Goal: Information Seeking & Learning: Learn about a topic

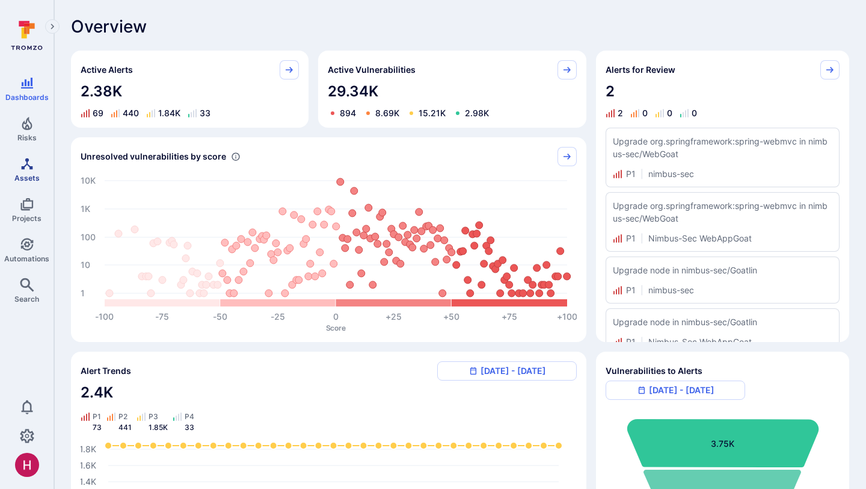
click at [34, 179] on span "Assets" at bounding box center [26, 177] width 25 height 9
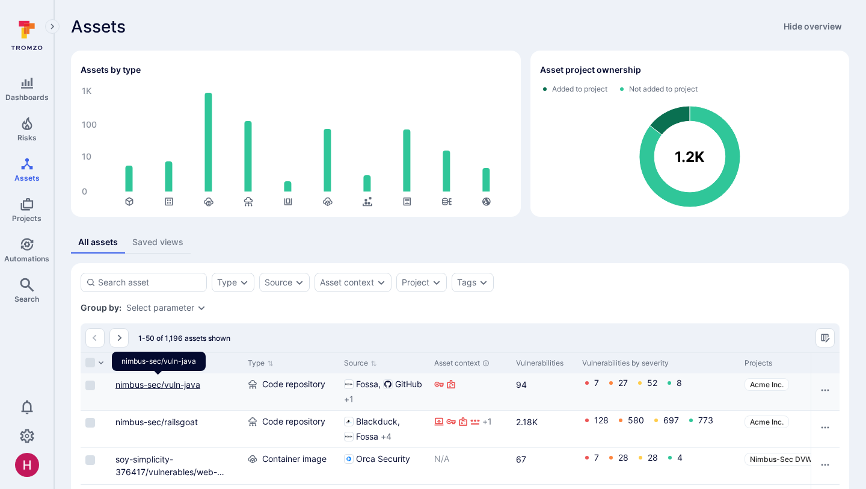
click at [188, 383] on link "nimbus-sec/vuln-java" at bounding box center [158, 384] width 85 height 10
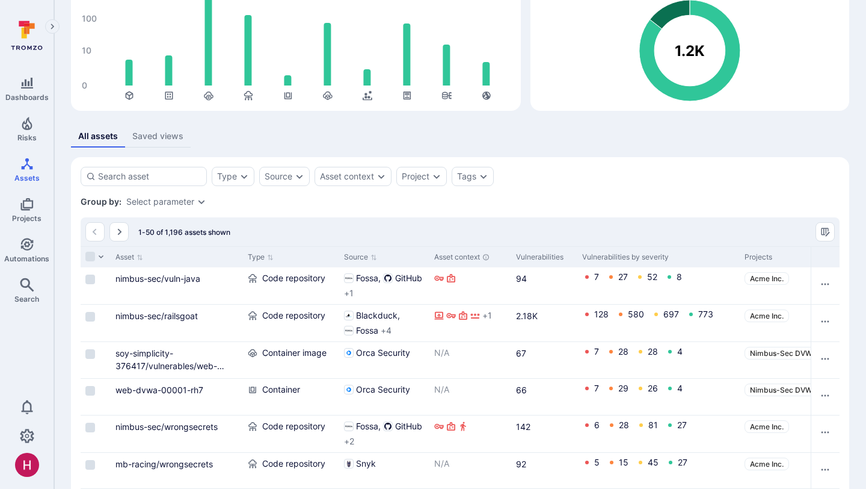
scroll to position [107, 0]
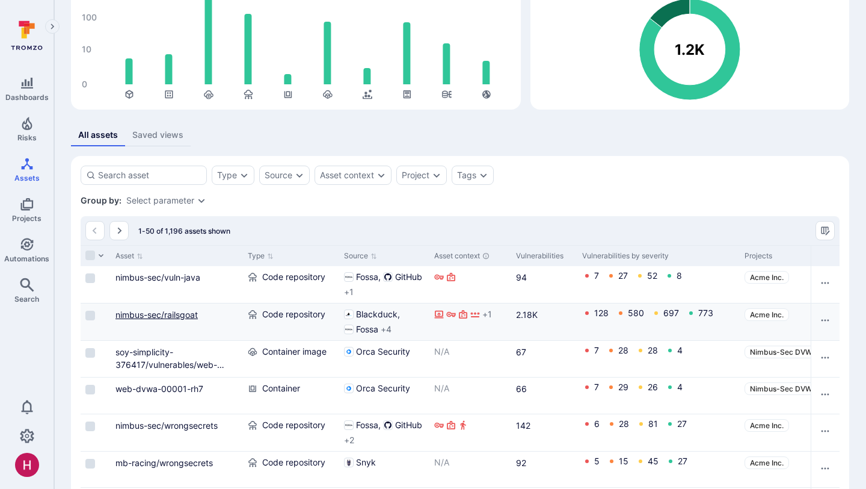
click at [188, 313] on link "nimbus-sec/railsgoat" at bounding box center [157, 314] width 82 height 10
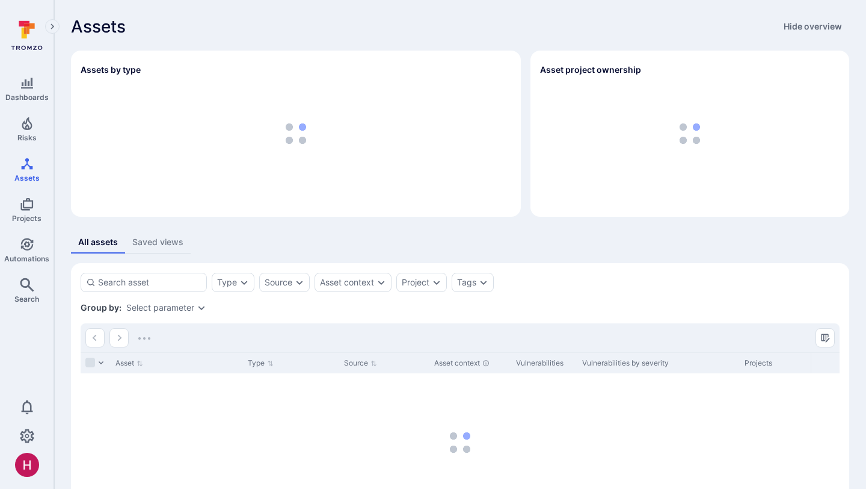
scroll to position [94, 0]
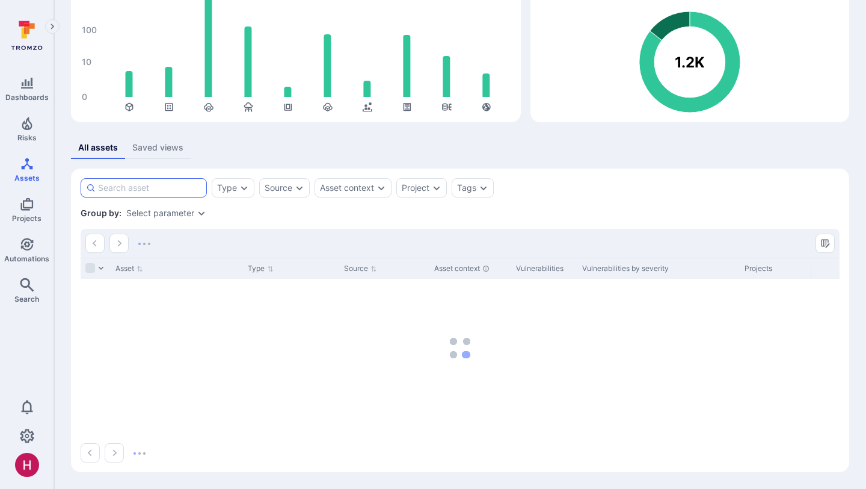
click at [189, 189] on input at bounding box center [149, 188] width 103 height 12
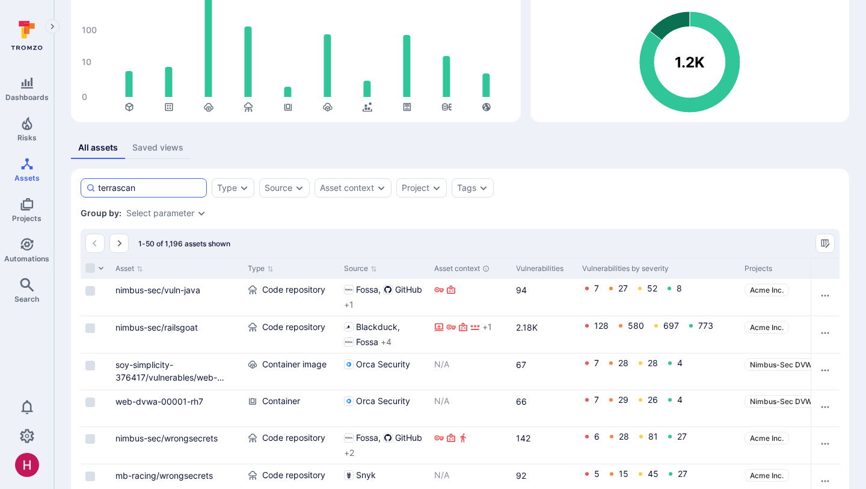
type input "terrascan"
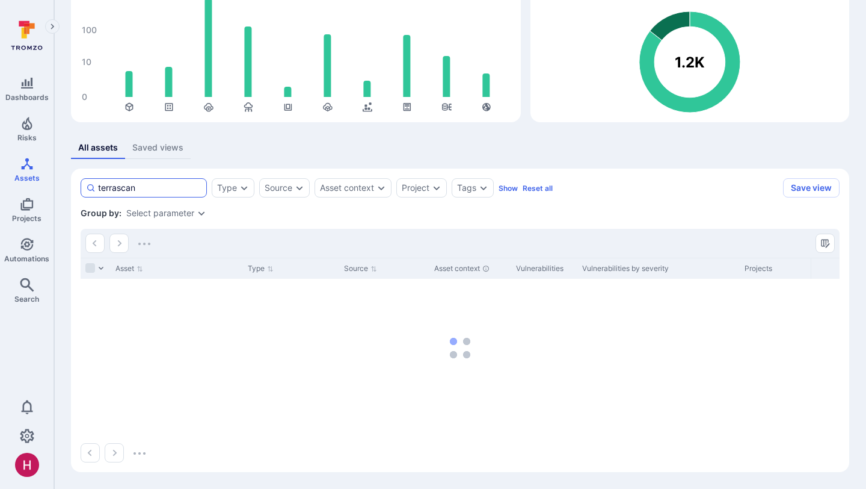
scroll to position [70, 0]
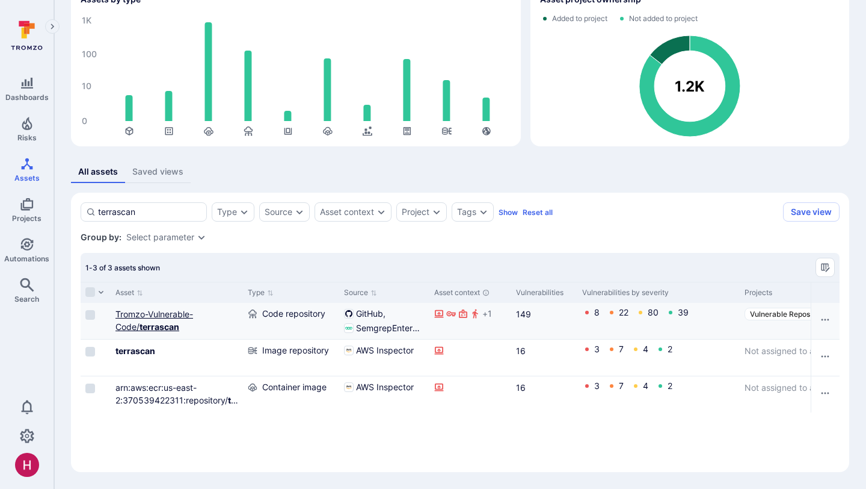
click at [173, 312] on link "Tromzo-Vulnerable-Code/ terrascan" at bounding box center [155, 320] width 78 height 23
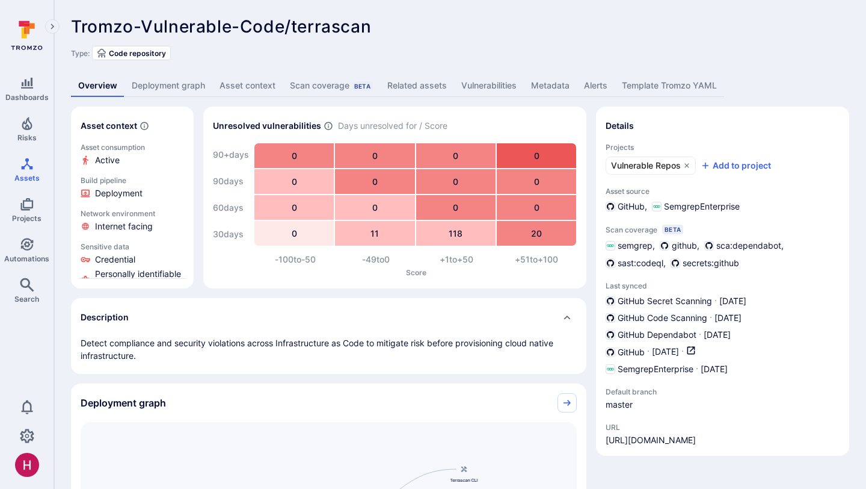
click at [167, 91] on link "Deployment graph" at bounding box center [169, 86] width 88 height 22
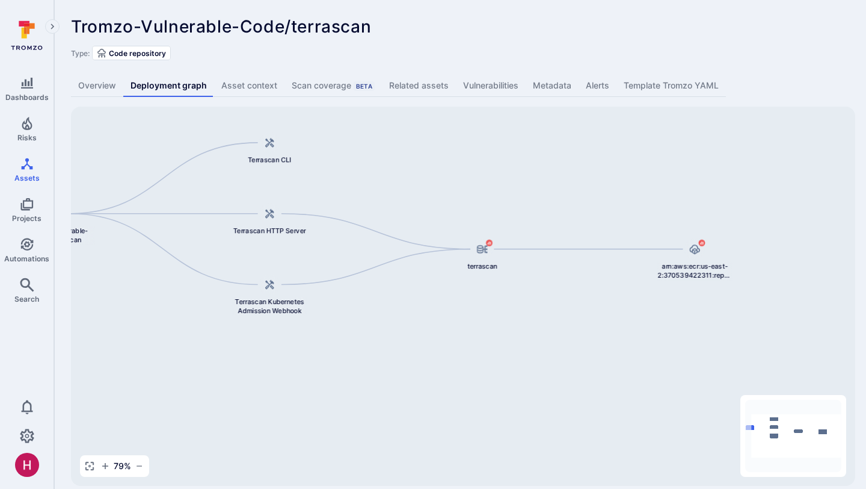
drag, startPoint x: 552, startPoint y: 279, endPoint x: 464, endPoint y: 207, distance: 113.2
click at [464, 207] on div "arn:aws:ecr:us-east-2:370539422311:repository/terrascan/sha256:99fb441c0d3cb1fc…" at bounding box center [463, 295] width 785 height 379
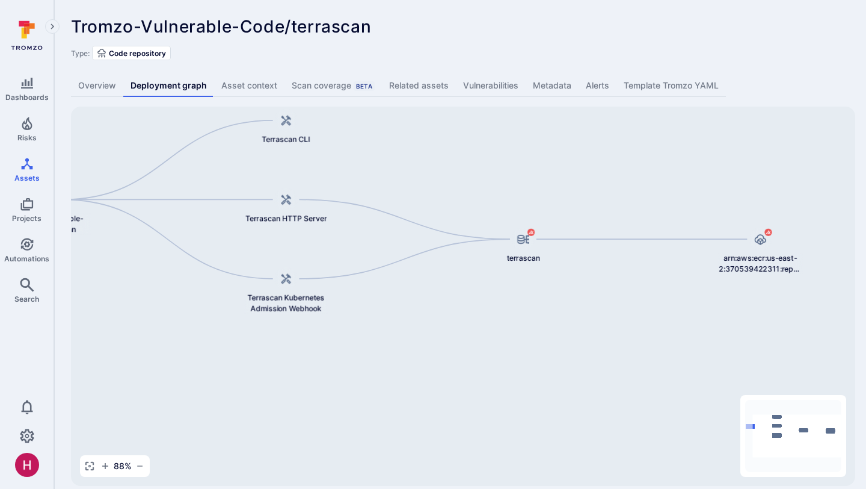
drag, startPoint x: 476, startPoint y: 177, endPoint x: 817, endPoint y: 171, distance: 341.2
click at [817, 173] on div "arn:aws:ecr:us-east-2:370539422311:repository/terrascan/sha256:99fb441c0d3cb1fc…" at bounding box center [463, 295] width 785 height 379
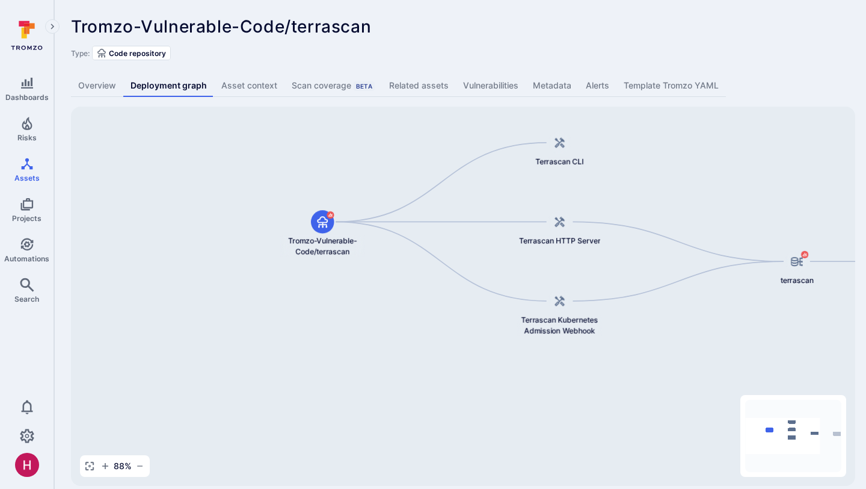
drag, startPoint x: 407, startPoint y: 274, endPoint x: 404, endPoint y: 322, distance: 48.8
click at [406, 323] on div "arn:aws:ecr:us-east-2:370539422311:repository/terrascan/sha256:99fb441c0d3cb1fc…" at bounding box center [463, 295] width 785 height 379
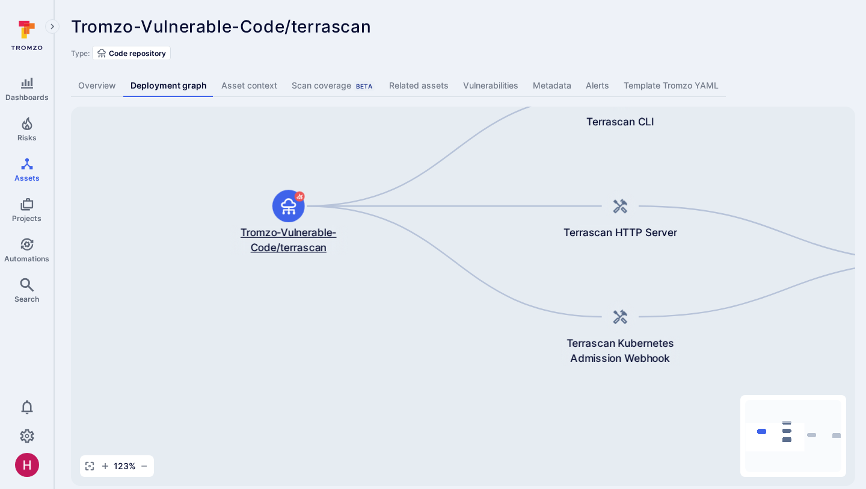
click at [298, 232] on span "Tromzo-Vulnerable-Code/terrascan" at bounding box center [289, 239] width 118 height 29
click at [319, 348] on div "arn:aws:ecr:us-east-2:370539422311:repository/terrascan/sha256:99fb441c0d3cb1fc…" at bounding box center [463, 295] width 785 height 379
click at [626, 315] on icon at bounding box center [621, 316] width 14 height 14
click at [507, 85] on link "Vulnerabilities" at bounding box center [491, 86] width 70 height 22
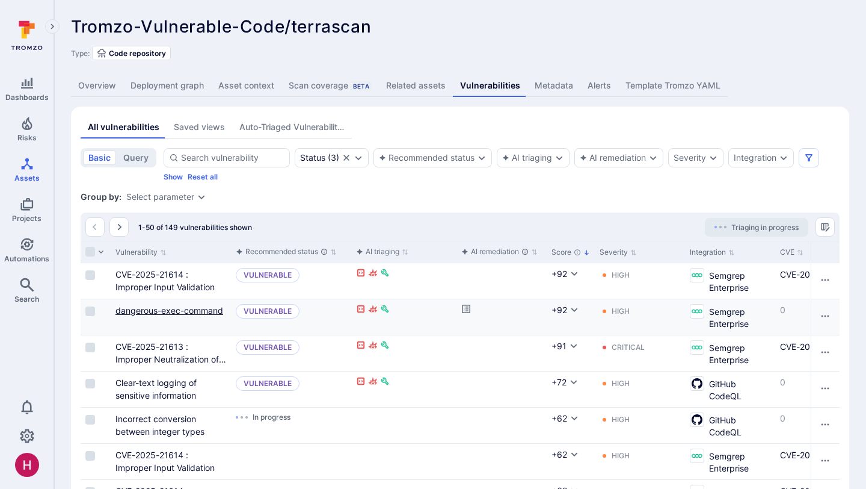
click at [196, 305] on link "dangerous-exec-command" at bounding box center [170, 310] width 108 height 10
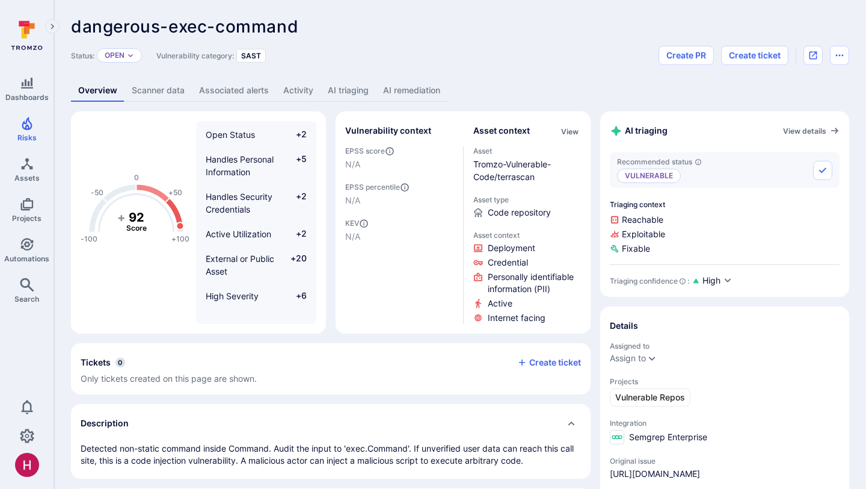
click at [359, 91] on link "AI triaging" at bounding box center [348, 90] width 55 height 22
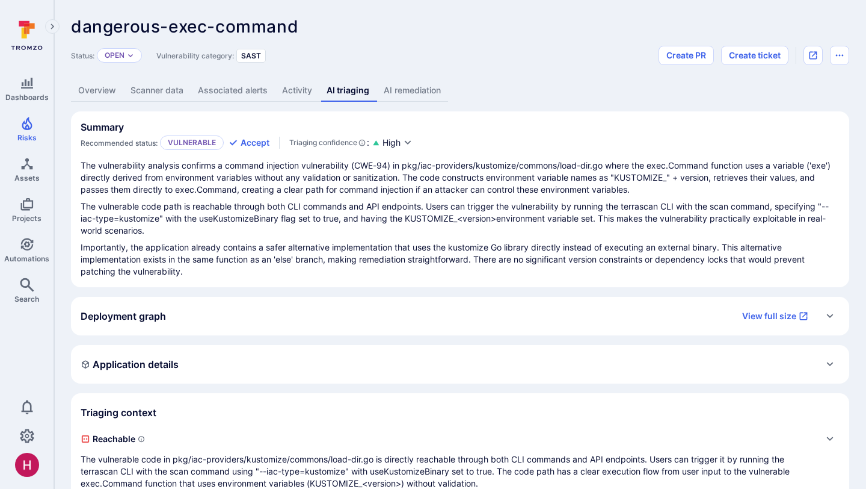
click at [413, 84] on link "AI remediation" at bounding box center [413, 90] width 72 height 22
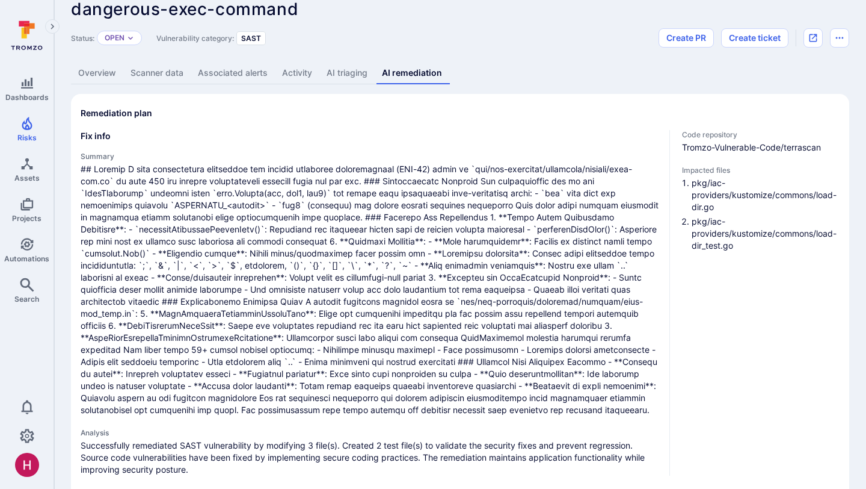
scroll to position [19, 0]
click at [32, 134] on span "Risks" at bounding box center [26, 137] width 19 height 9
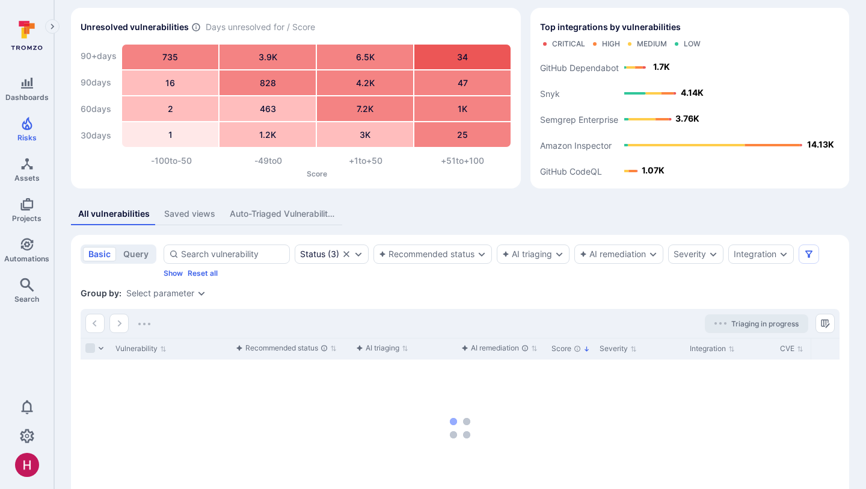
scroll to position [123, 0]
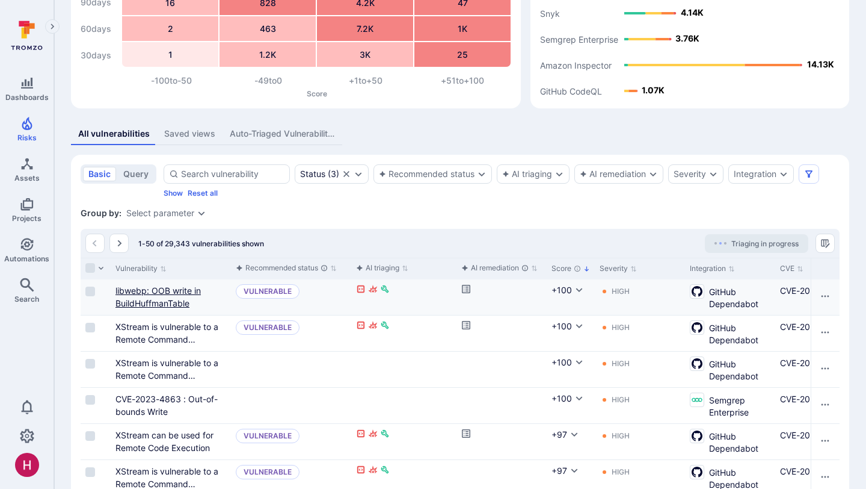
click at [174, 298] on link "libwebp: OOB write in BuildHuffmanTable" at bounding box center [158, 296] width 85 height 23
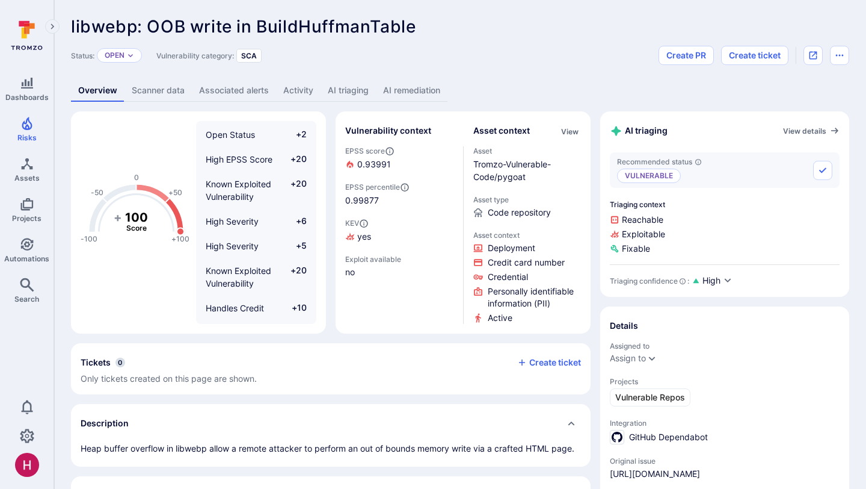
click at [423, 83] on link "AI remediation" at bounding box center [412, 90] width 72 height 22
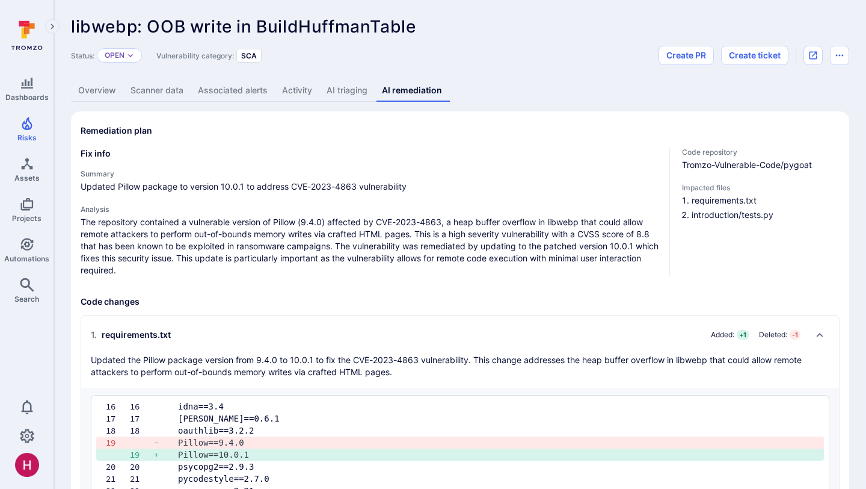
click at [97, 88] on link "Overview" at bounding box center [97, 90] width 52 height 22
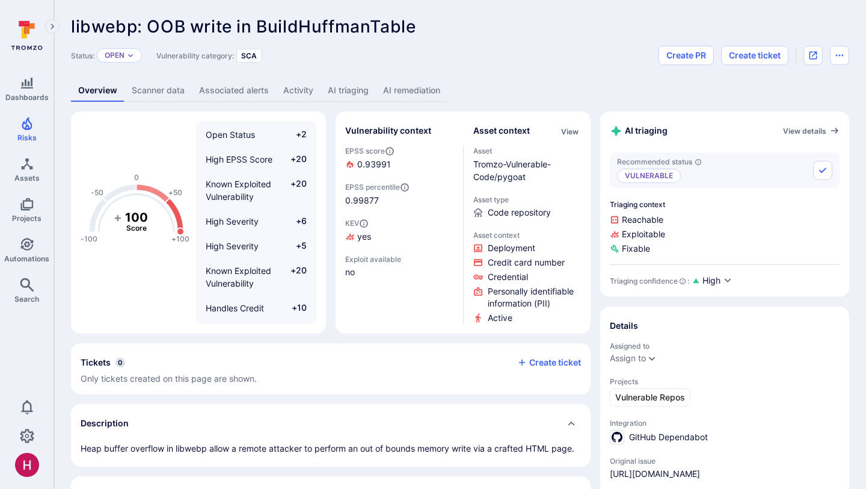
click at [29, 42] on icon at bounding box center [27, 35] width 54 height 42
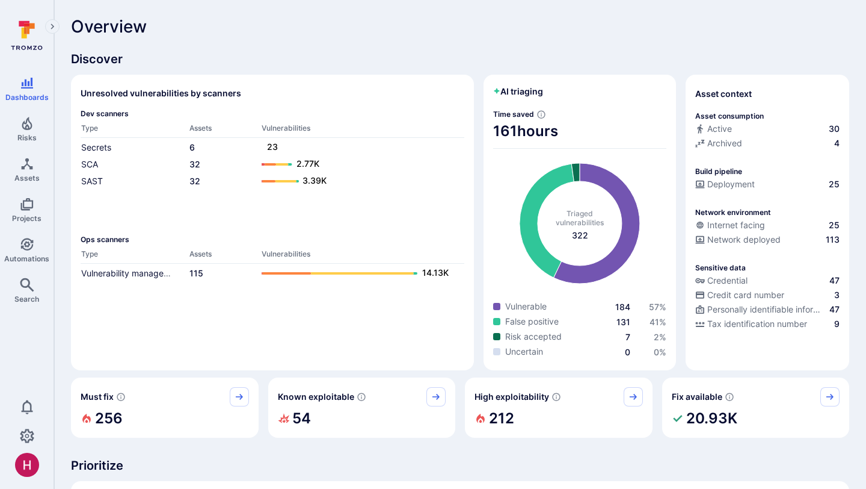
click at [14, 36] on icon at bounding box center [27, 35] width 54 height 42
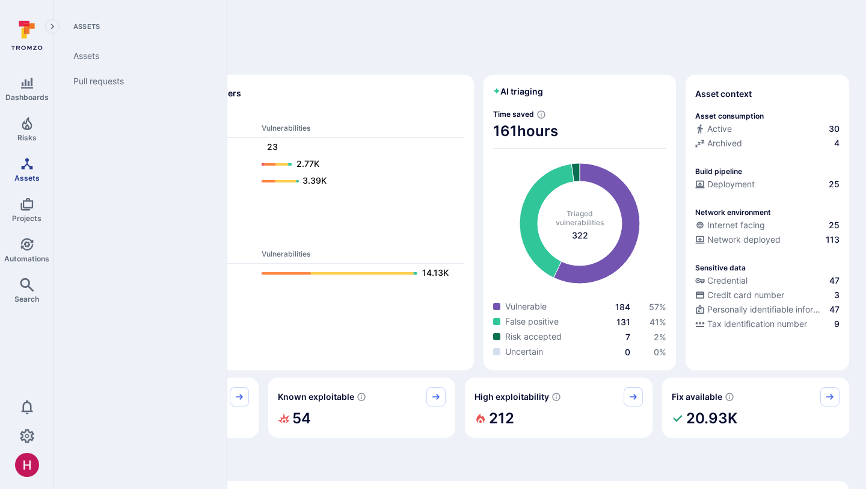
click at [27, 168] on icon "Assets" at bounding box center [27, 163] width 14 height 14
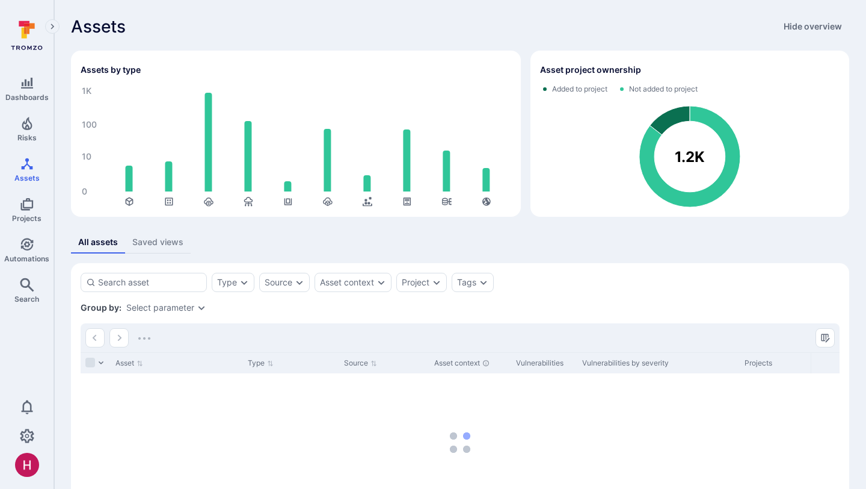
click at [20, 45] on icon at bounding box center [27, 35] width 54 height 42
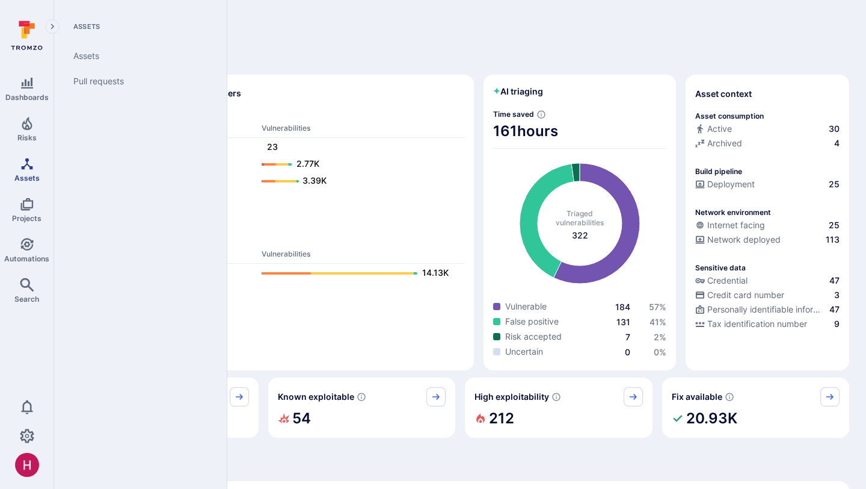
click at [26, 168] on icon "Assets" at bounding box center [27, 163] width 14 height 14
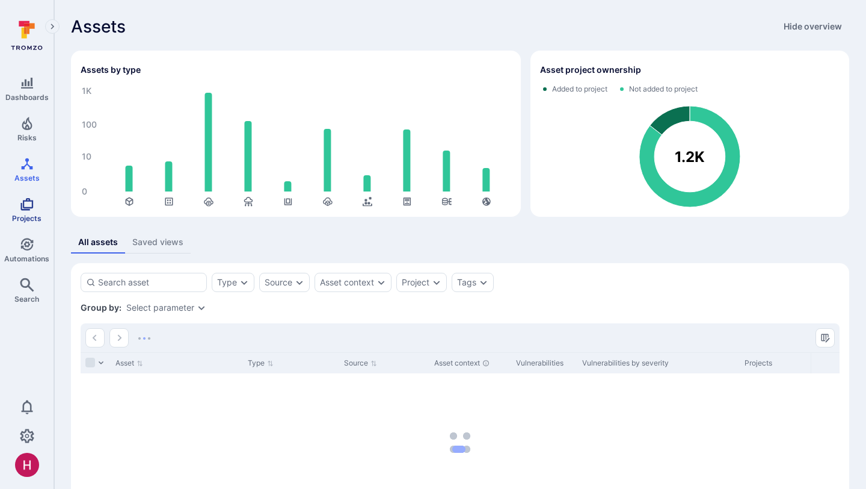
click at [33, 205] on icon "Projects" at bounding box center [27, 204] width 14 height 14
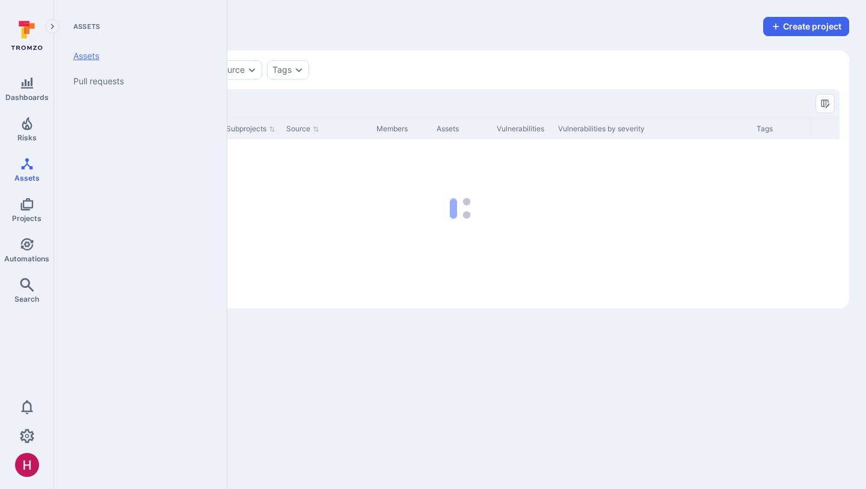
click at [94, 54] on link "Assets" at bounding box center [138, 55] width 149 height 25
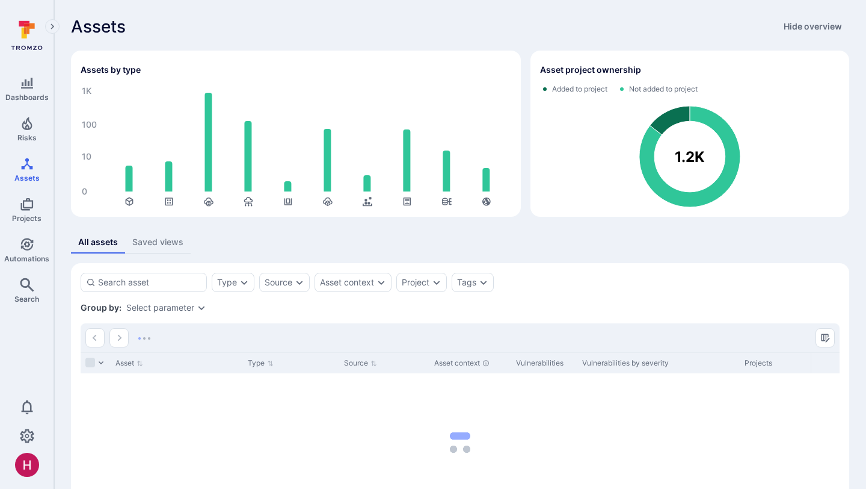
click at [27, 38] on icon at bounding box center [27, 35] width 54 height 42
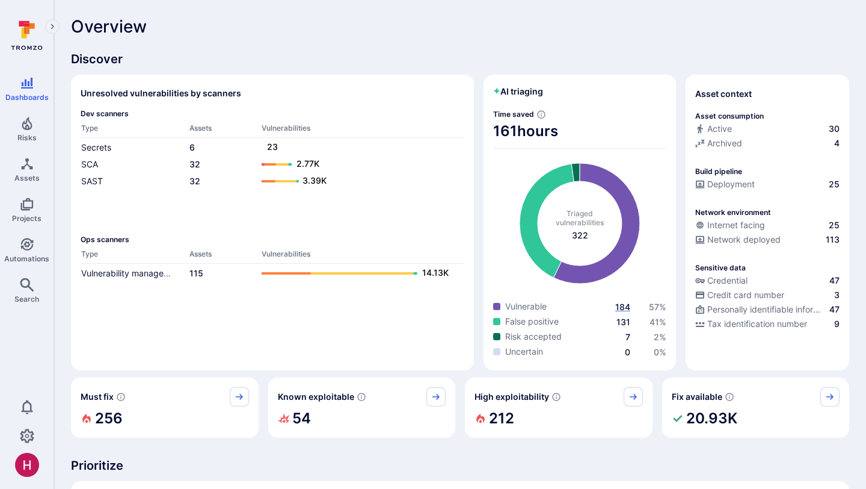
click at [628, 306] on span "184" at bounding box center [622, 306] width 15 height 10
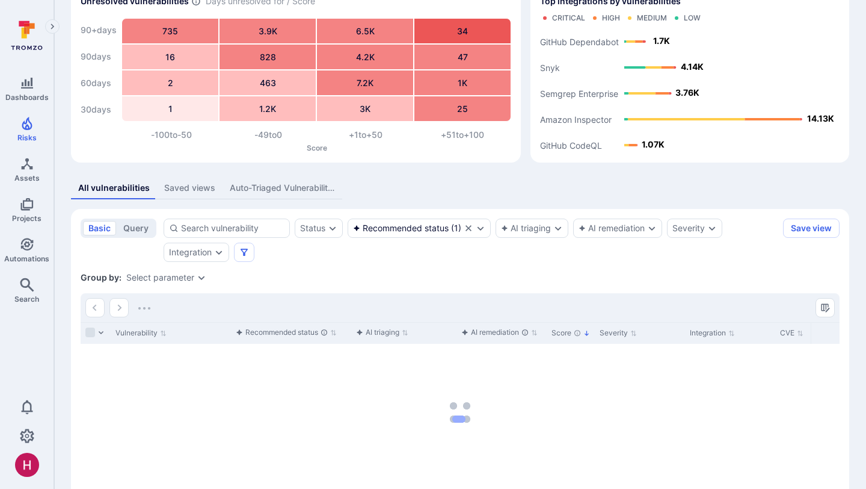
scroll to position [73, 0]
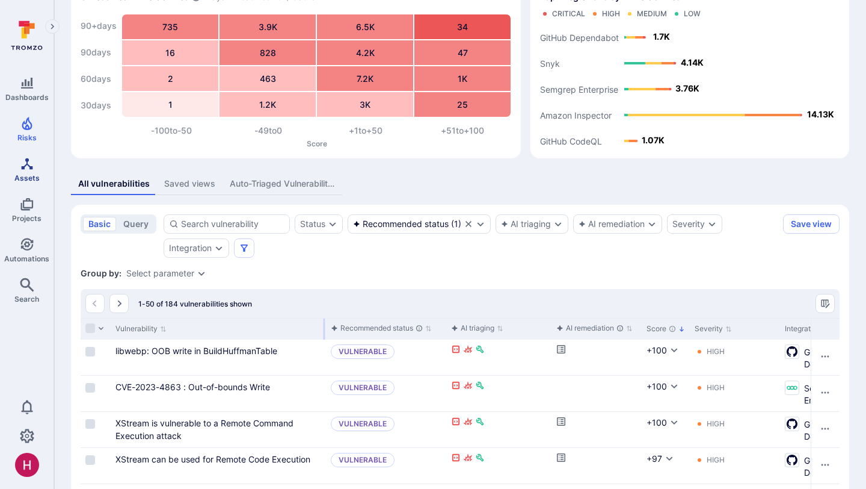
drag, startPoint x: 230, startPoint y: 324, endPoint x: 32, endPoint y: 168, distance: 251.4
click at [324, 337] on div at bounding box center [325, 328] width 2 height 21
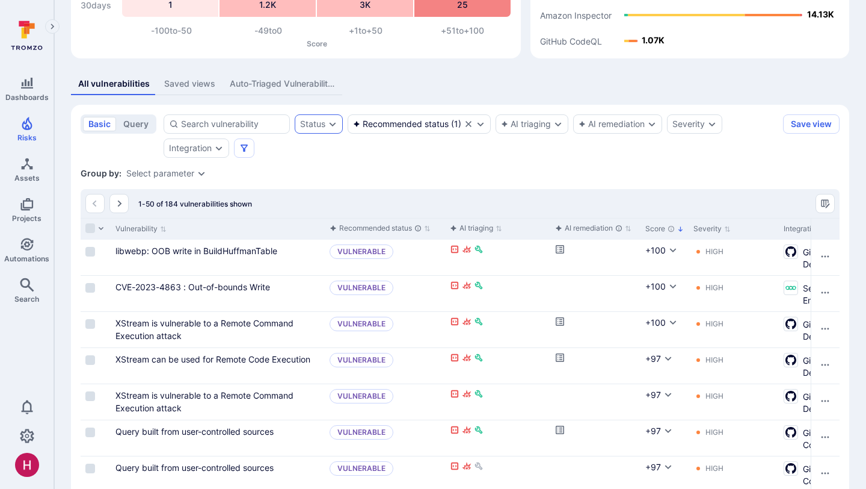
scroll to position [174, 0]
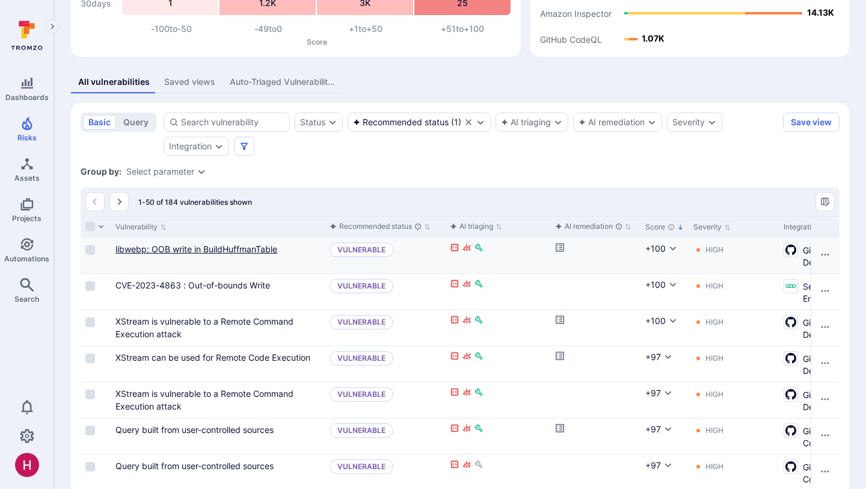
click at [263, 250] on link "libwebp: OOB write in BuildHuffmanTable" at bounding box center [197, 249] width 162 height 10
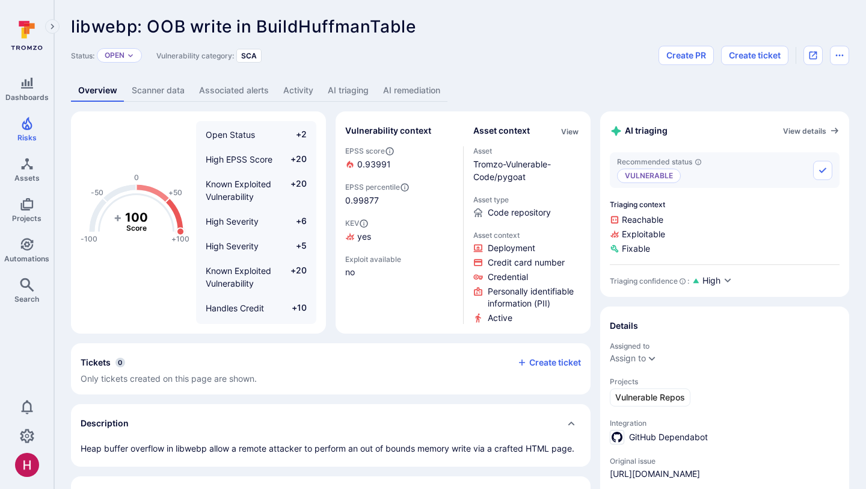
click at [353, 88] on link "AI triaging" at bounding box center [348, 90] width 55 height 22
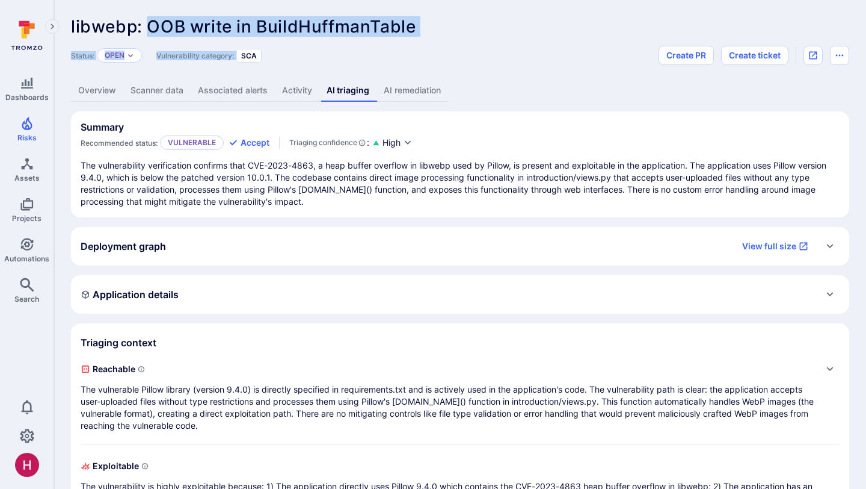
drag, startPoint x: 152, startPoint y: 22, endPoint x: 387, endPoint y: 43, distance: 236.8
click at [387, 43] on header "libwebp: OOB write in BuildHuffmanTable ... Show more Status: Open Vulnerabilit…" at bounding box center [460, 41] width 779 height 48
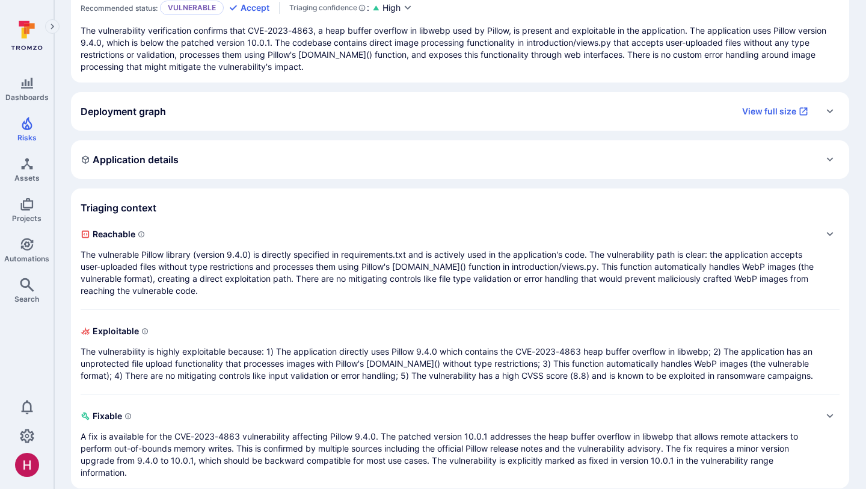
scroll to position [151, 0]
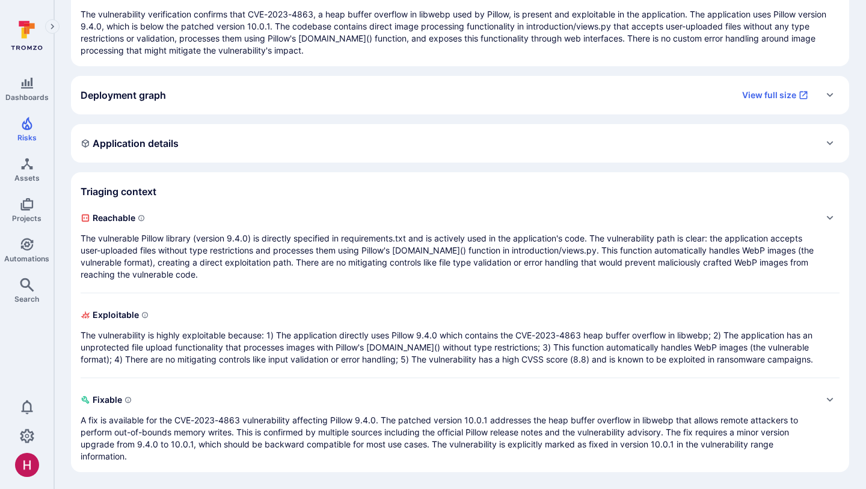
click at [220, 342] on p "The vulnerability is highly exploitable because: 1) The application directly us…" at bounding box center [460, 347] width 759 height 36
click at [220, 344] on p "The vulnerability is highly exploitable because: 1) The application directly us…" at bounding box center [460, 347] width 759 height 36
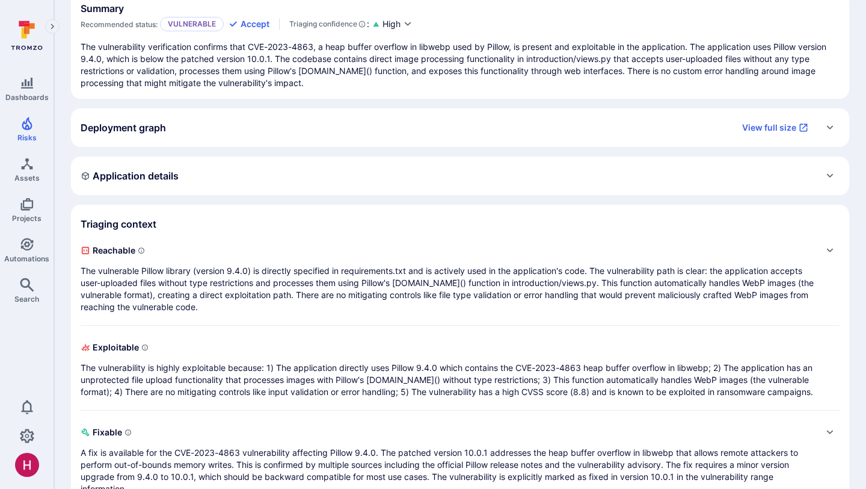
scroll to position [0, 0]
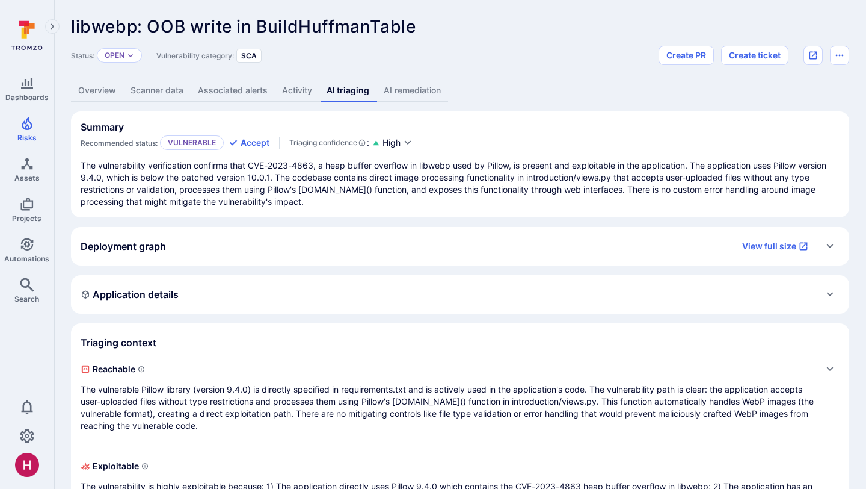
click at [423, 92] on link "AI remediation" at bounding box center [413, 90] width 72 height 22
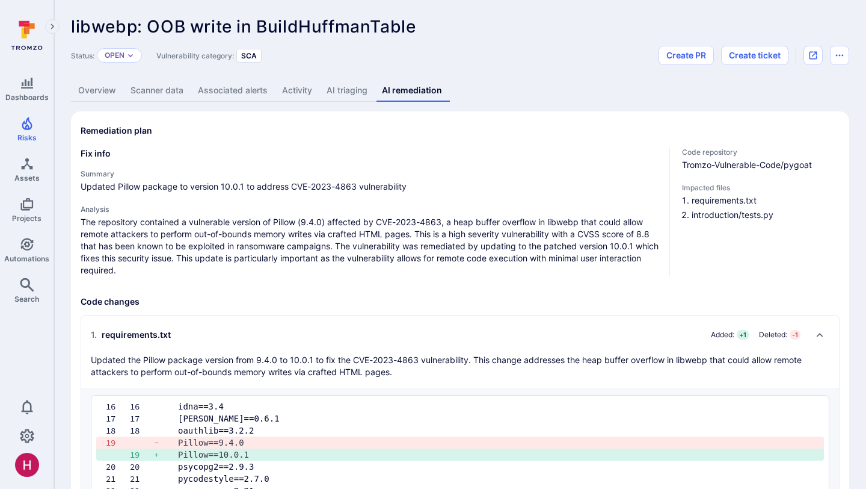
click at [350, 95] on link "AI triaging" at bounding box center [346, 90] width 55 height 22
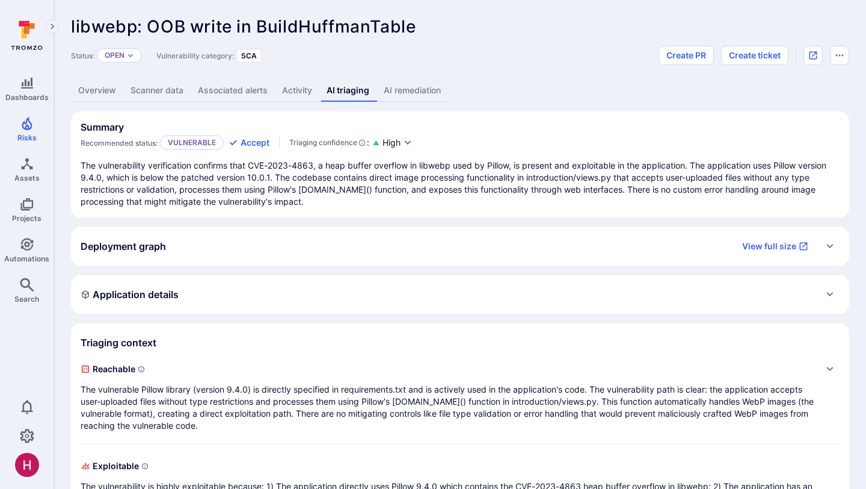
click at [414, 88] on link "AI remediation" at bounding box center [413, 90] width 72 height 22
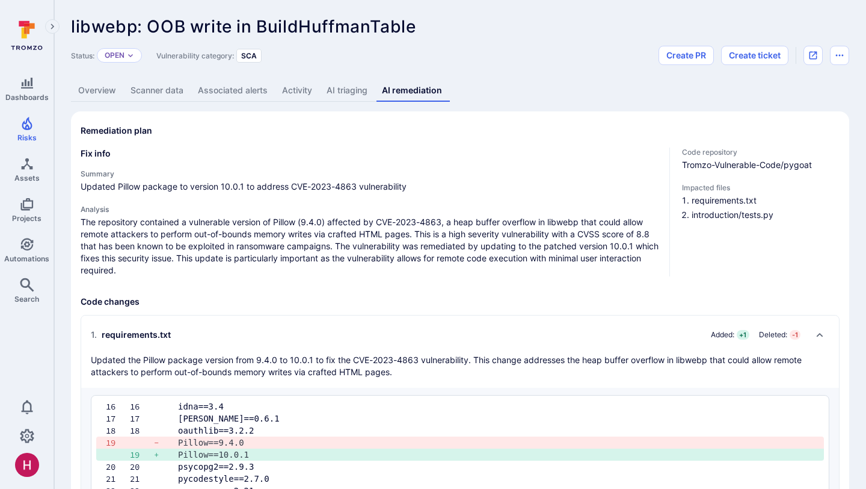
click at [32, 33] on icon at bounding box center [27, 35] width 54 height 42
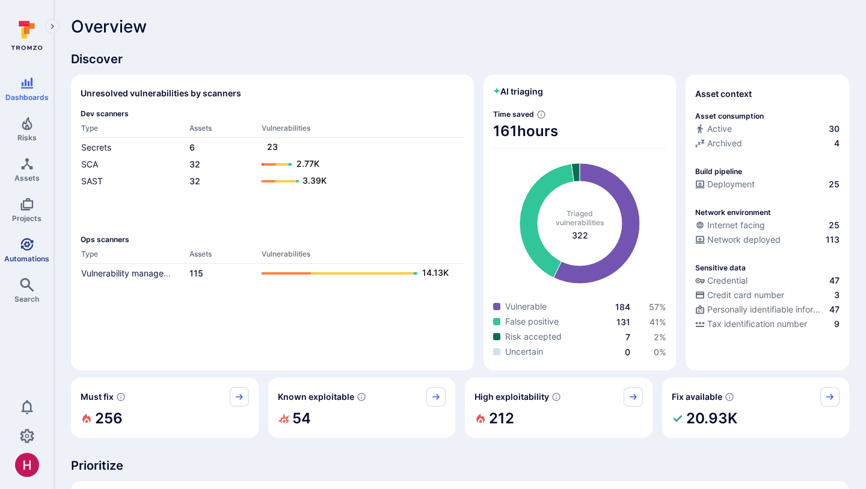
click at [31, 250] on icon "Automations" at bounding box center [27, 244] width 14 height 14
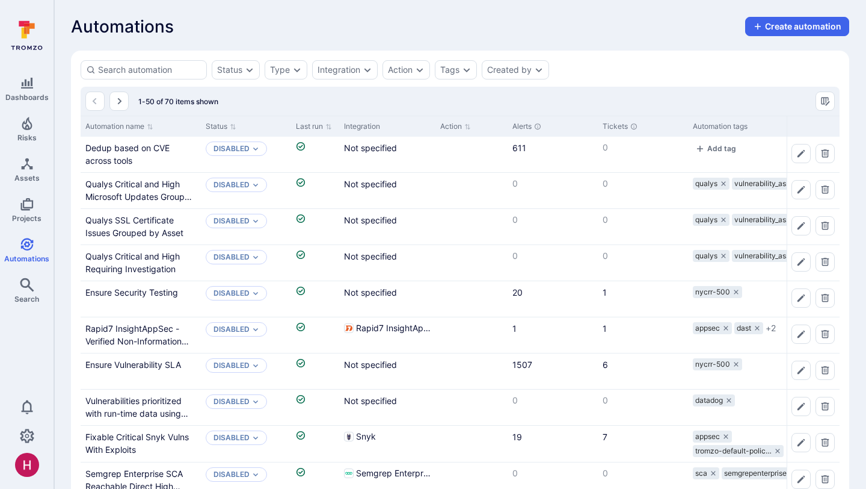
drag, startPoint x: 199, startPoint y: 129, endPoint x: 288, endPoint y: 111, distance: 91.4
click at [200, 131] on div at bounding box center [200, 126] width 2 height 20
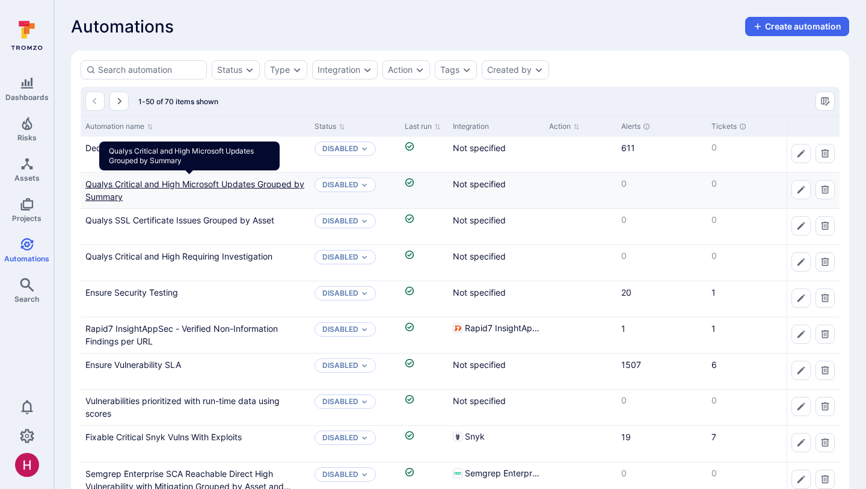
click at [119, 181] on link "Qualys Critical and High Microsoft Updates Grouped by Summary" at bounding box center [194, 190] width 219 height 23
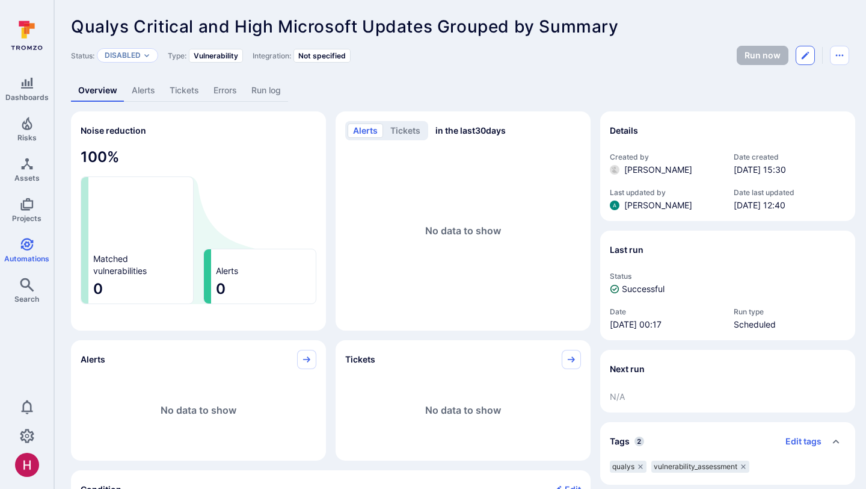
click at [798, 59] on button "Edit automation" at bounding box center [805, 55] width 19 height 19
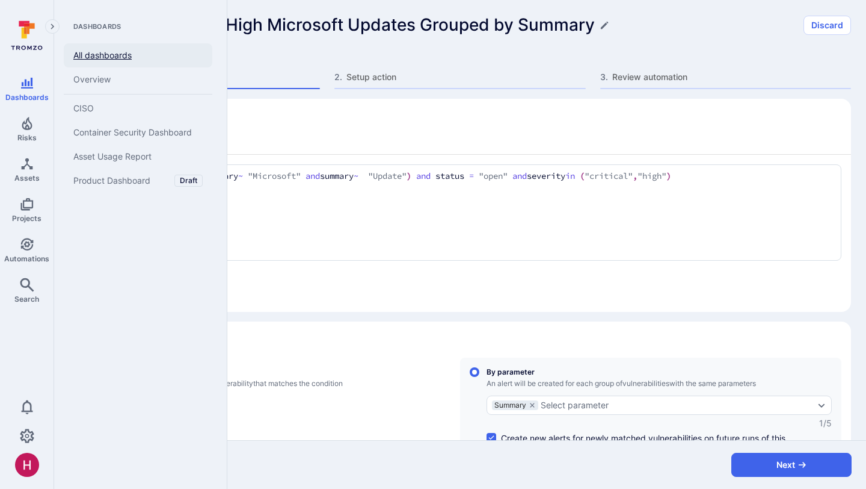
click at [98, 61] on link "All dashboards" at bounding box center [138, 55] width 149 height 24
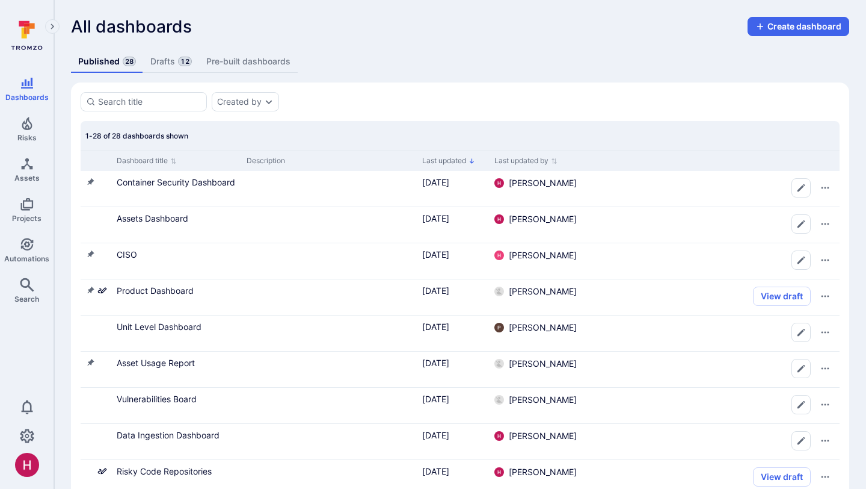
click at [179, 60] on span "12" at bounding box center [184, 62] width 13 height 10
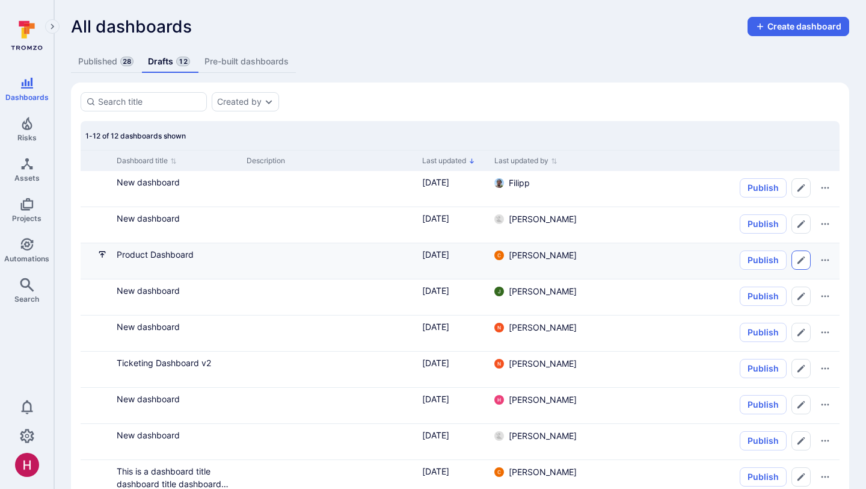
click at [807, 262] on button "Edit dashboard" at bounding box center [801, 259] width 19 height 19
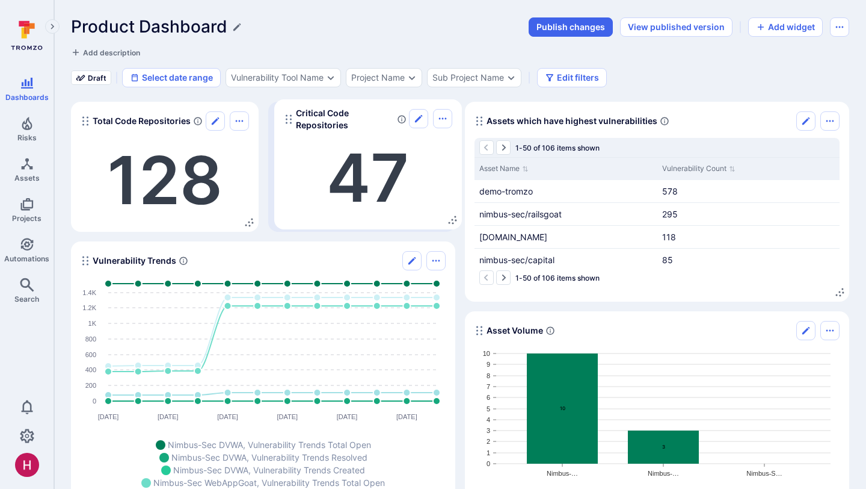
drag, startPoint x: 285, startPoint y: 122, endPoint x: 289, endPoint y: 116, distance: 7.0
click at [289, 116] on icon "Widget" at bounding box center [289, 119] width 10 height 10
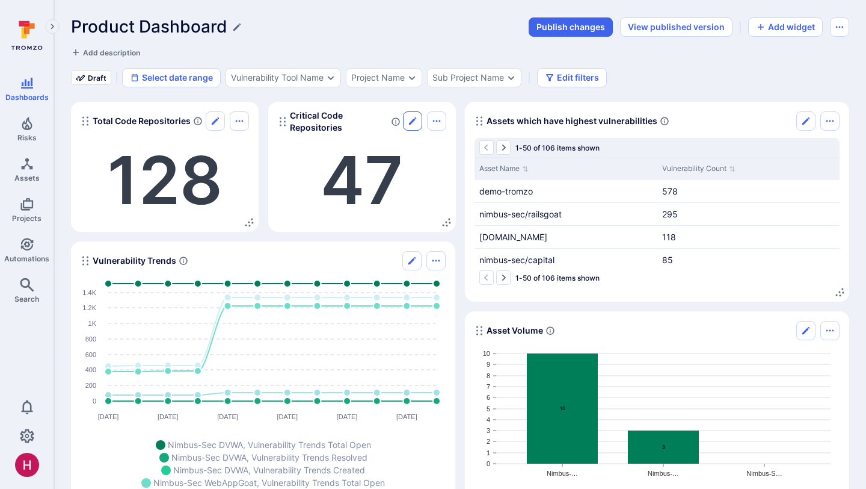
click at [415, 117] on icon "Edit" at bounding box center [412, 120] width 7 height 7
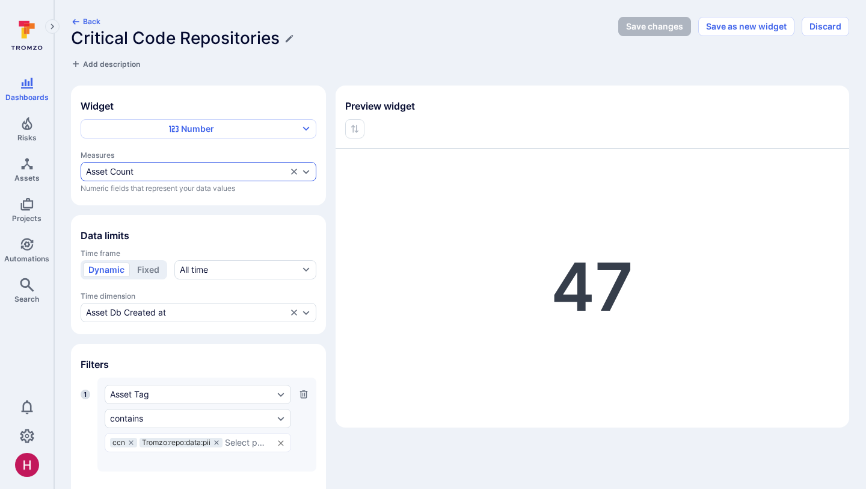
click at [216, 171] on div "Asset Count" at bounding box center [186, 172] width 201 height 10
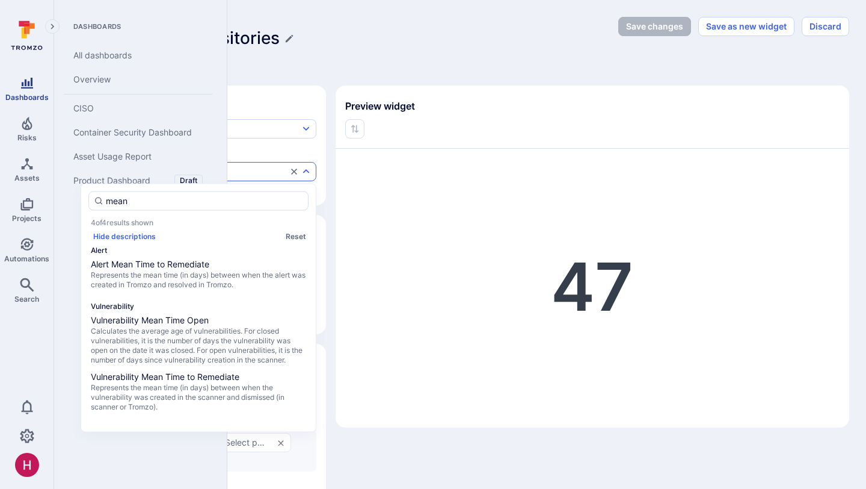
type input "mean"
click at [32, 97] on span "Dashboards" at bounding box center [26, 97] width 43 height 9
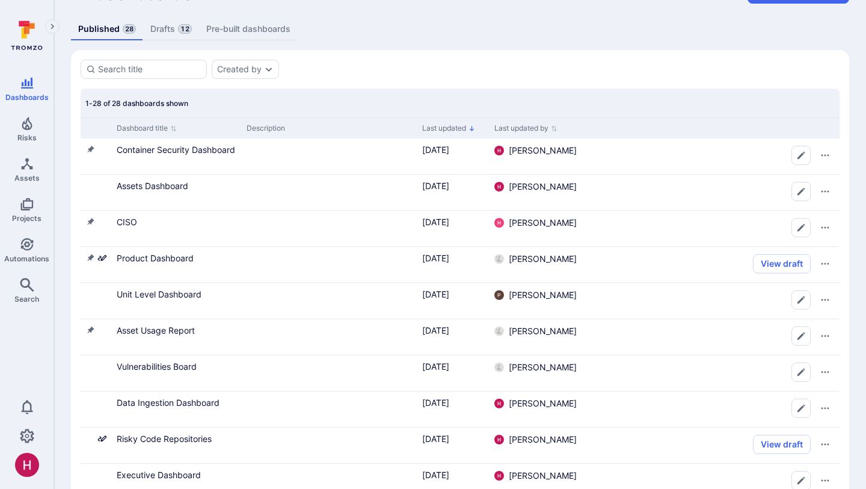
scroll to position [34, 0]
click at [22, 38] on icon at bounding box center [27, 35] width 54 height 42
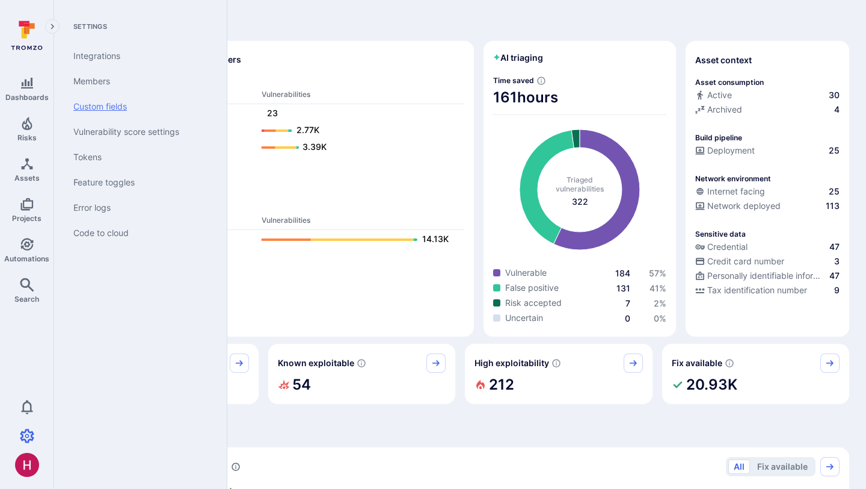
click at [106, 99] on link "Custom fields" at bounding box center [138, 106] width 149 height 25
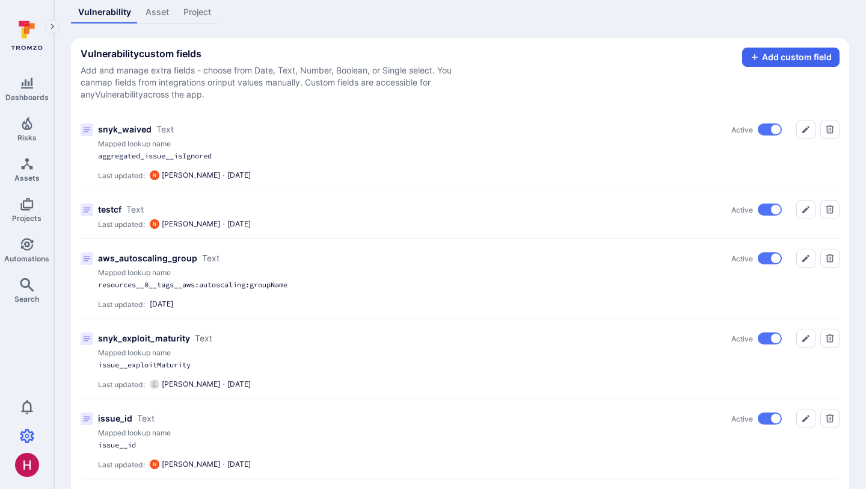
scroll to position [72, 0]
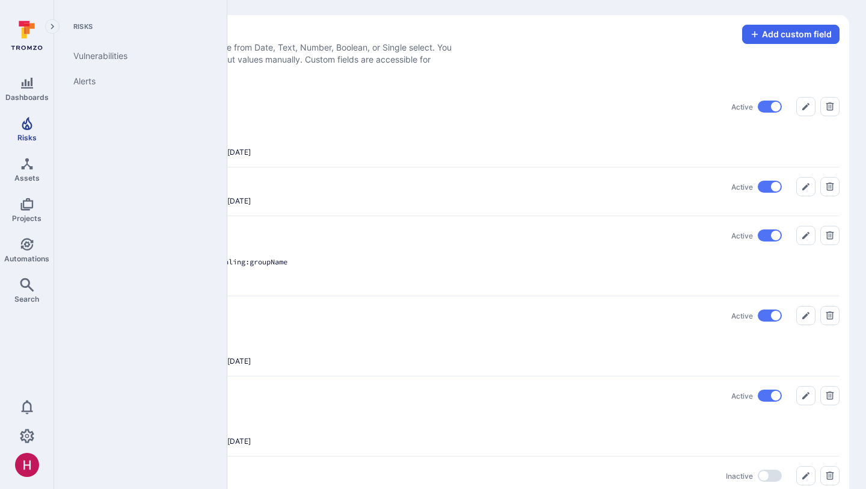
click at [25, 123] on icon "Risks" at bounding box center [27, 123] width 14 height 14
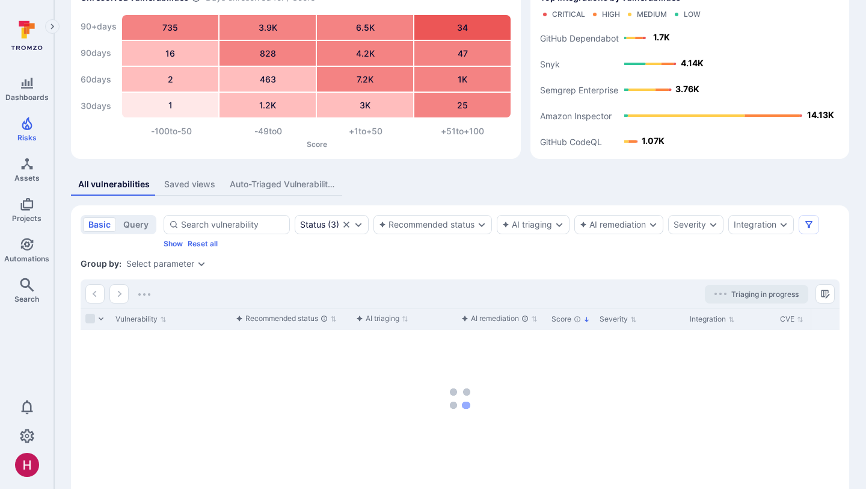
scroll to position [75, 0]
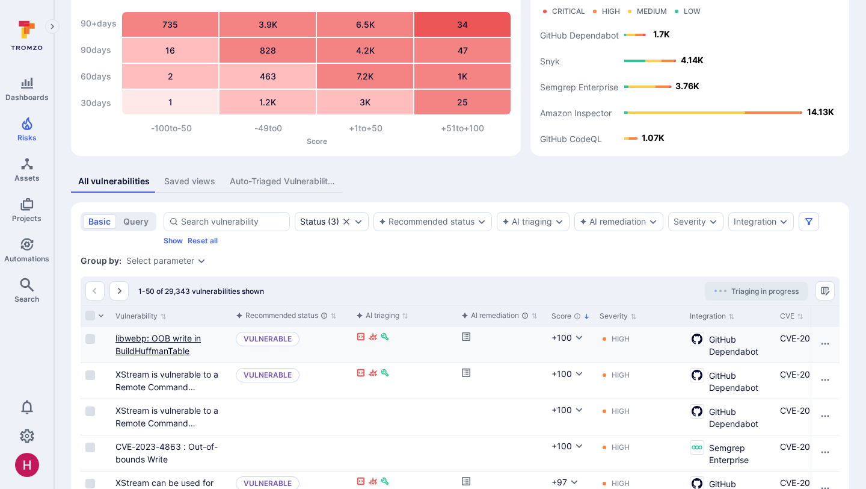
click at [166, 347] on link "libwebp: OOB write in BuildHuffmanTable" at bounding box center [158, 344] width 85 height 23
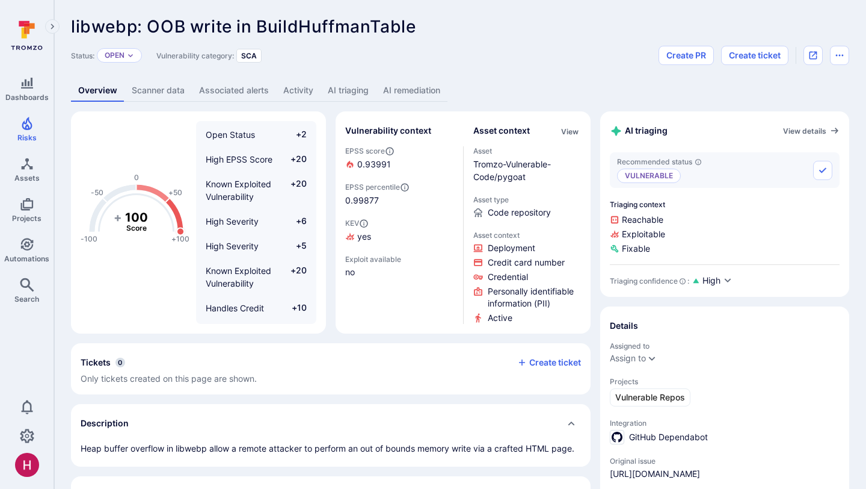
click at [164, 93] on link "Scanner data" at bounding box center [158, 90] width 67 height 22
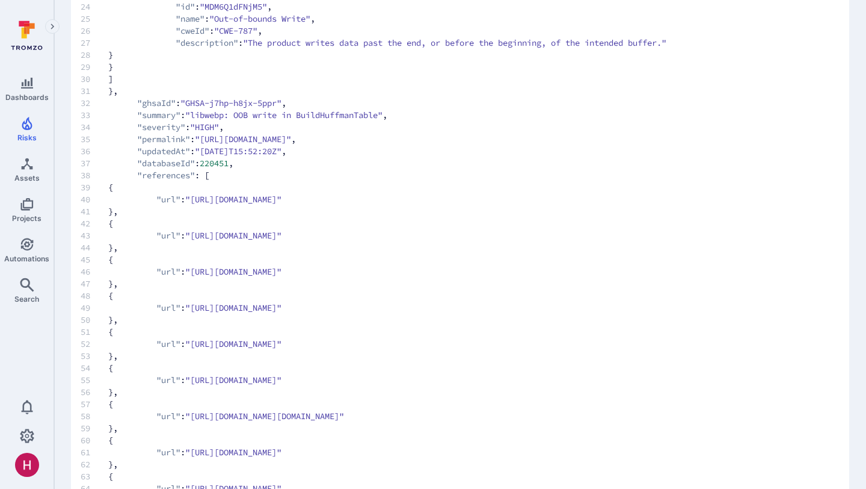
scroll to position [420, 0]
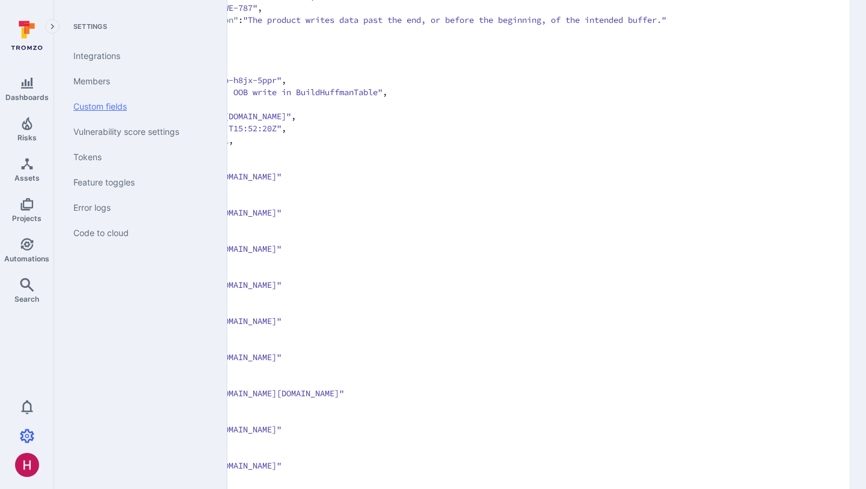
click at [112, 106] on link "Custom fields" at bounding box center [138, 106] width 149 height 25
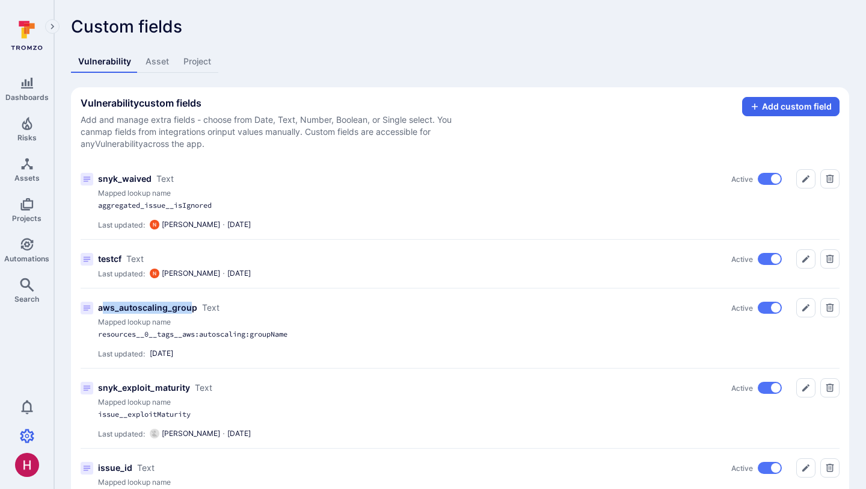
drag, startPoint x: 101, startPoint y: 307, endPoint x: 187, endPoint y: 311, distance: 85.5
click at [187, 312] on p "aws_autoscaling_group" at bounding box center [147, 307] width 99 height 12
click at [760, 109] on icon "Discard or save changes to the field you're editing to add a new field" at bounding box center [755, 107] width 10 height 10
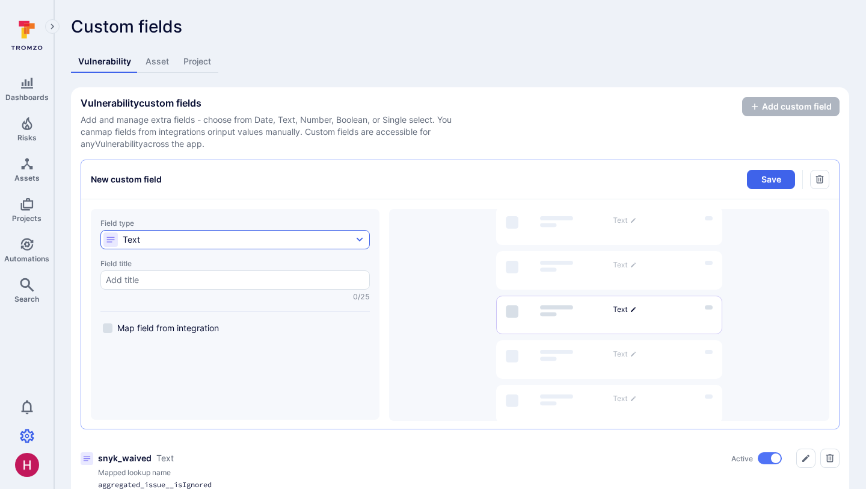
click at [238, 247] on button "Text" at bounding box center [235, 239] width 270 height 19
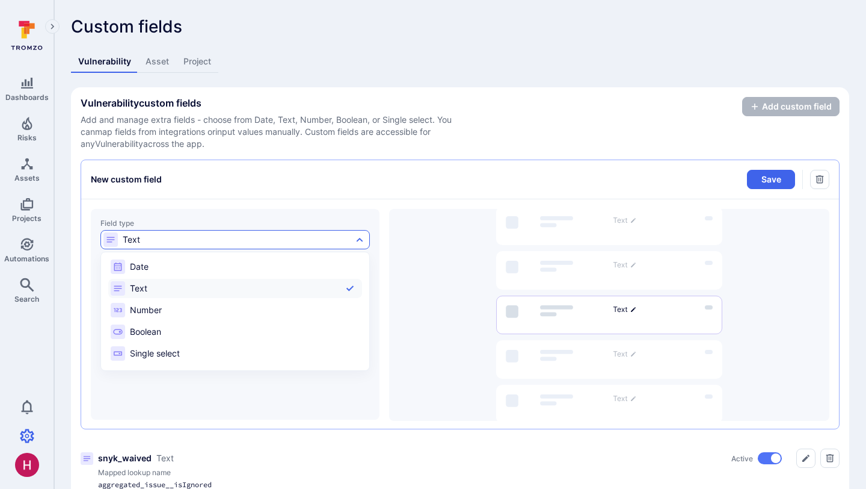
click at [26, 436] on div at bounding box center [433, 244] width 866 height 489
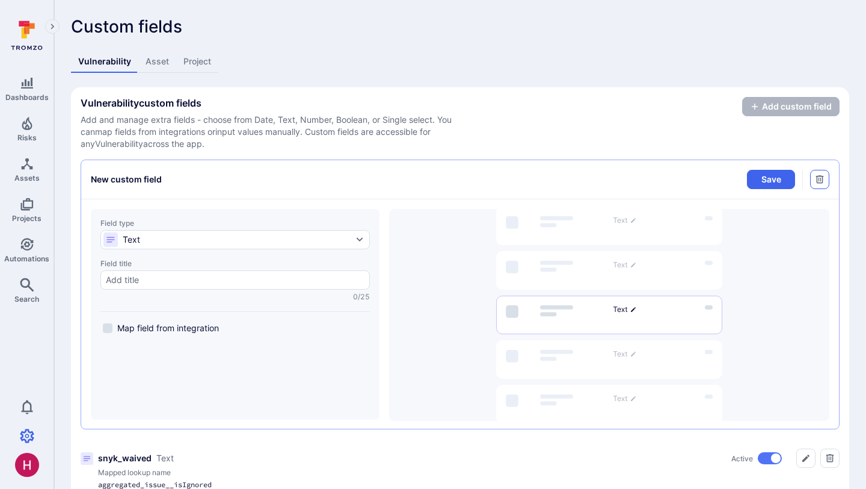
click at [824, 183] on icon "button" at bounding box center [820, 179] width 10 height 10
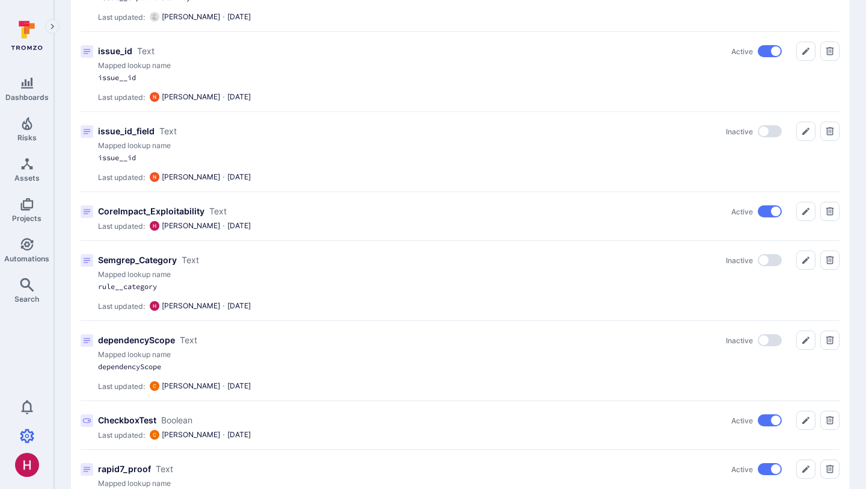
scroll to position [483, 0]
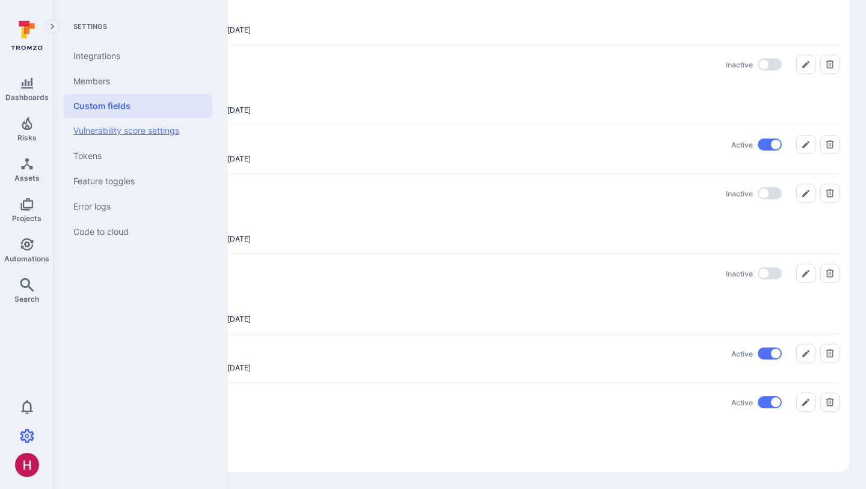
click at [158, 132] on link "Vulnerability score settings" at bounding box center [138, 130] width 149 height 25
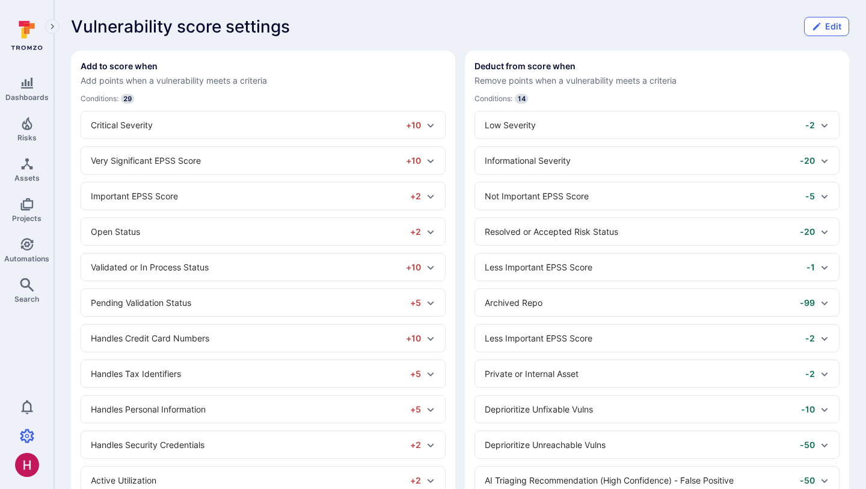
click at [825, 24] on button "Edit" at bounding box center [826, 26] width 45 height 19
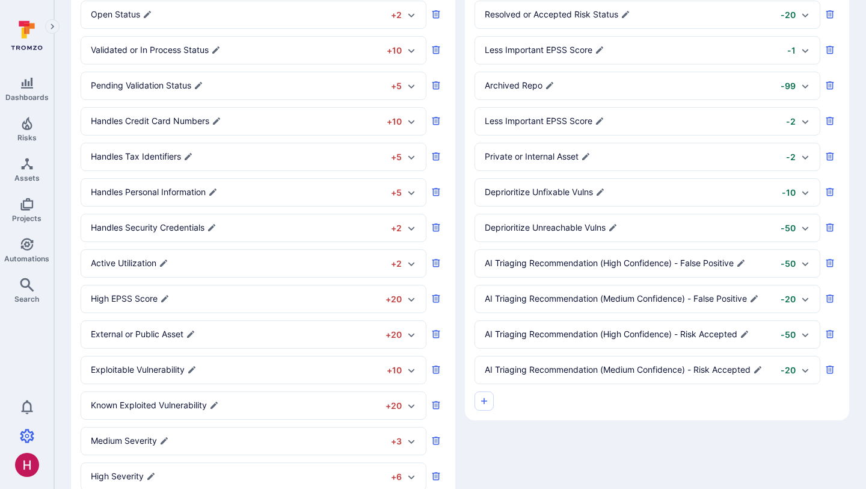
scroll to position [233, 0]
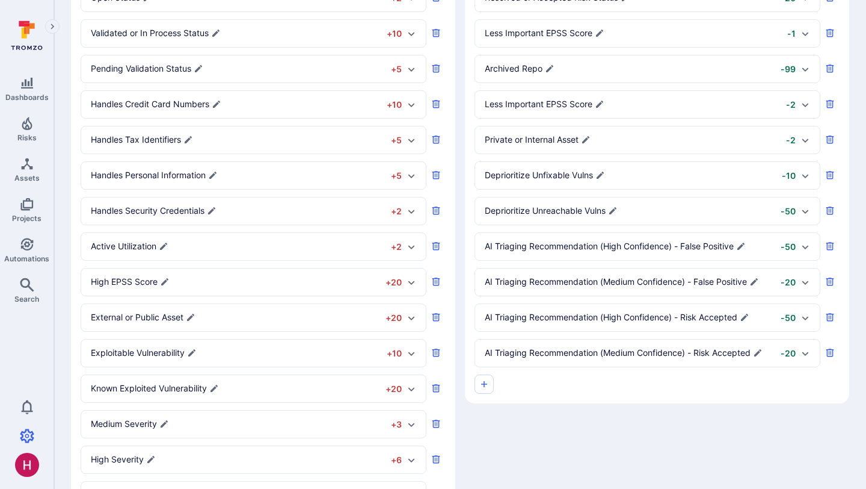
click at [558, 212] on p "Deprioritize Unreachable Vulns" at bounding box center [545, 211] width 121 height 12
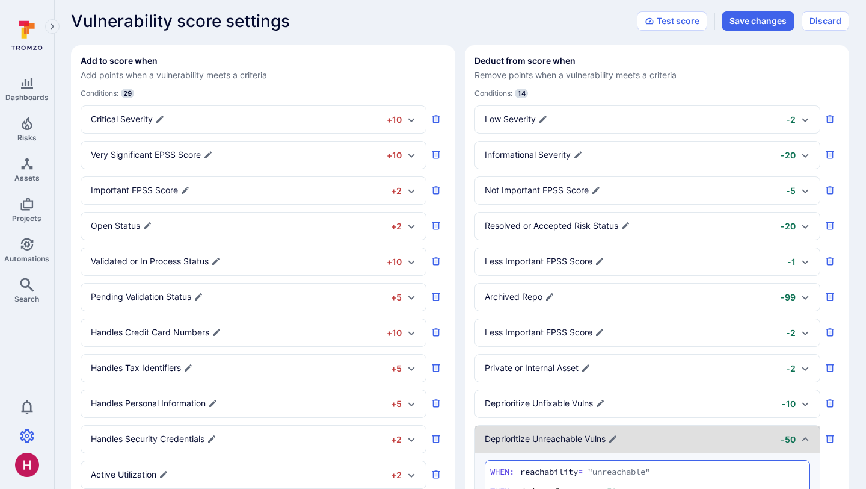
scroll to position [0, 0]
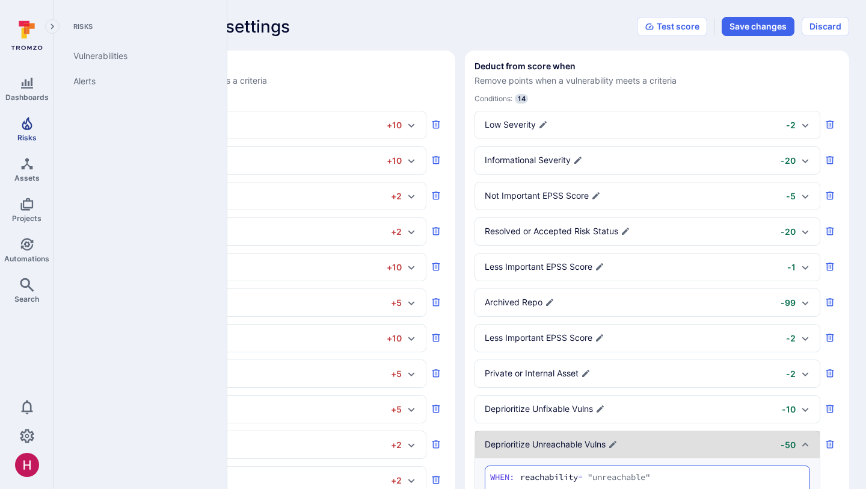
click at [29, 125] on icon "Risks" at bounding box center [27, 123] width 14 height 14
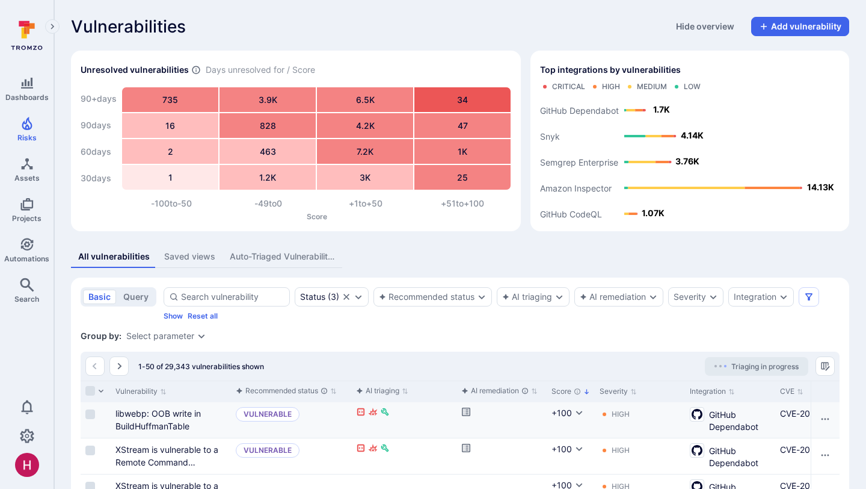
click at [265, 412] on p "Vulnerable" at bounding box center [268, 414] width 64 height 14
click at [184, 413] on link "libwebp: OOB write in BuildHuffmanTable" at bounding box center [158, 419] width 85 height 23
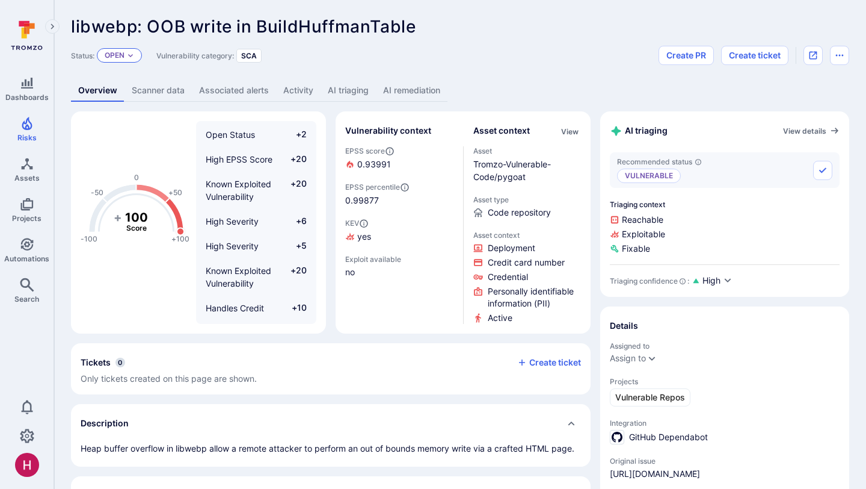
click at [131, 54] on icon "Expand dropdown" at bounding box center [130, 55] width 7 height 7
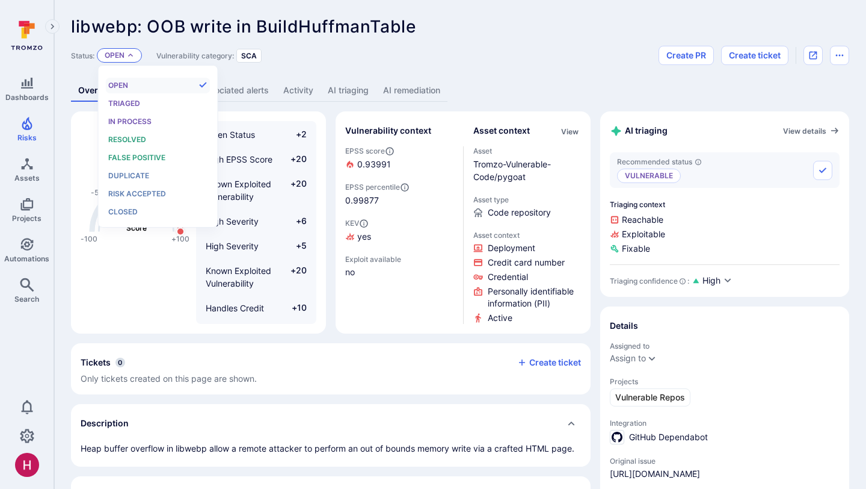
scroll to position [10, 0]
click at [314, 60] on div "Status: Open Vulnerability category: SCA Create PR Create ticket" at bounding box center [460, 55] width 779 height 19
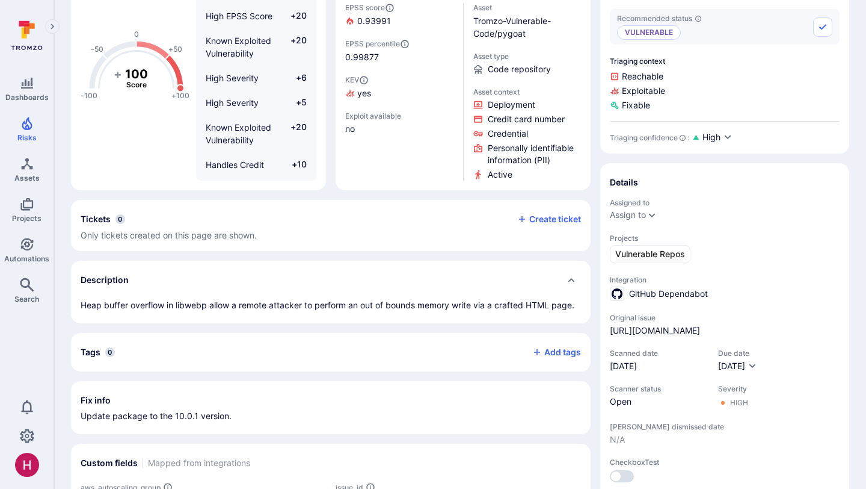
scroll to position [144, 0]
click at [24, 242] on icon "Automations" at bounding box center [26, 244] width 13 height 13
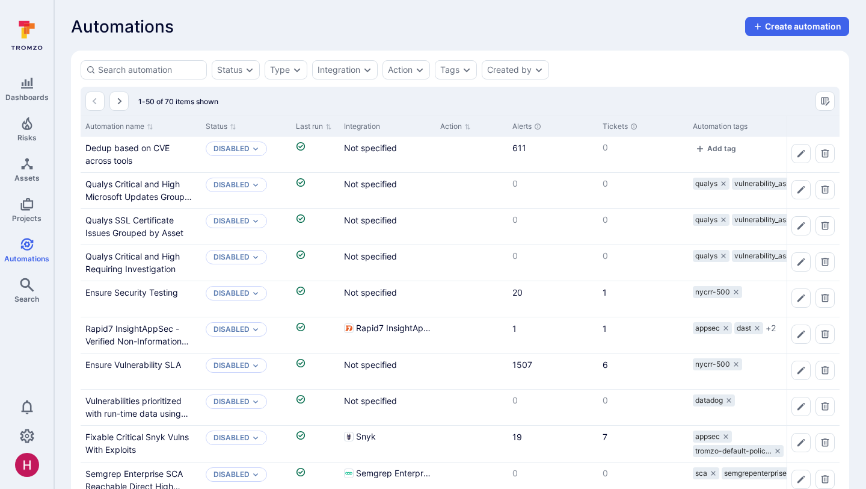
click at [32, 32] on icon at bounding box center [27, 35] width 54 height 42
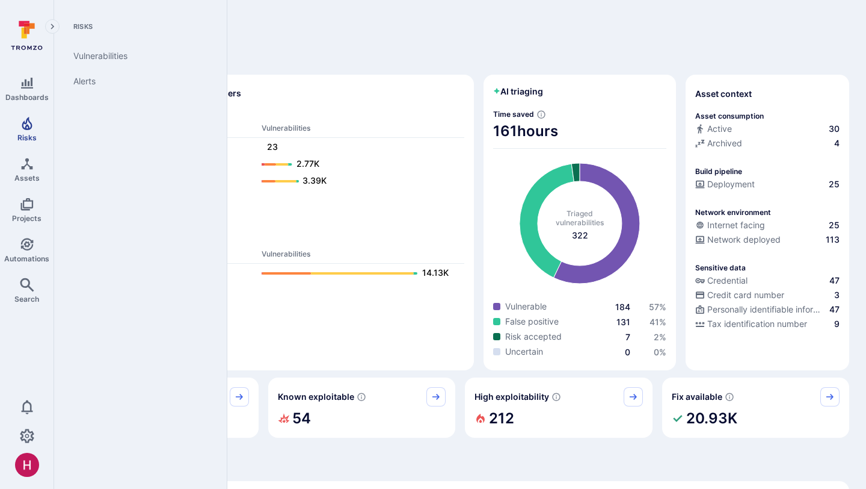
click at [30, 133] on span "Risks" at bounding box center [26, 137] width 19 height 9
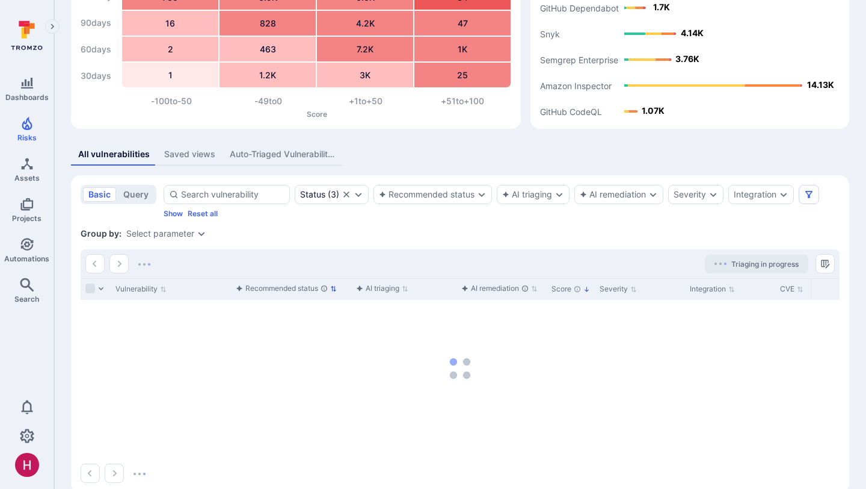
scroll to position [123, 0]
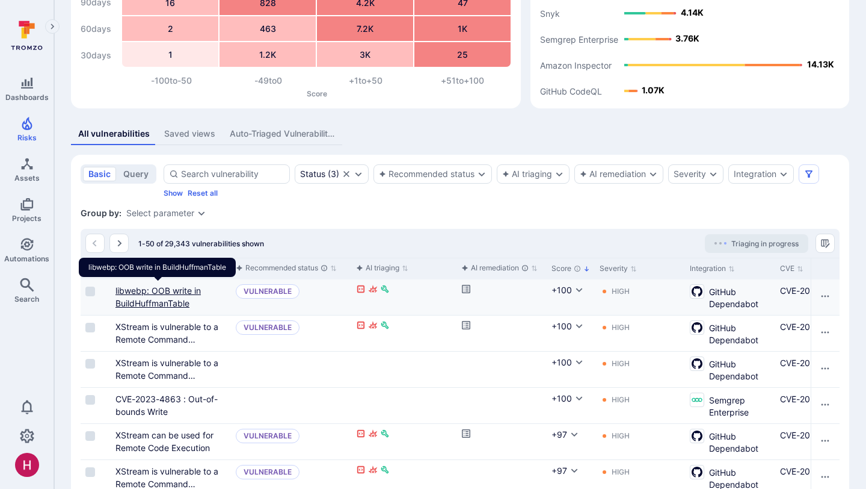
click at [170, 304] on link "libwebp: OOB write in BuildHuffmanTable" at bounding box center [158, 296] width 85 height 23
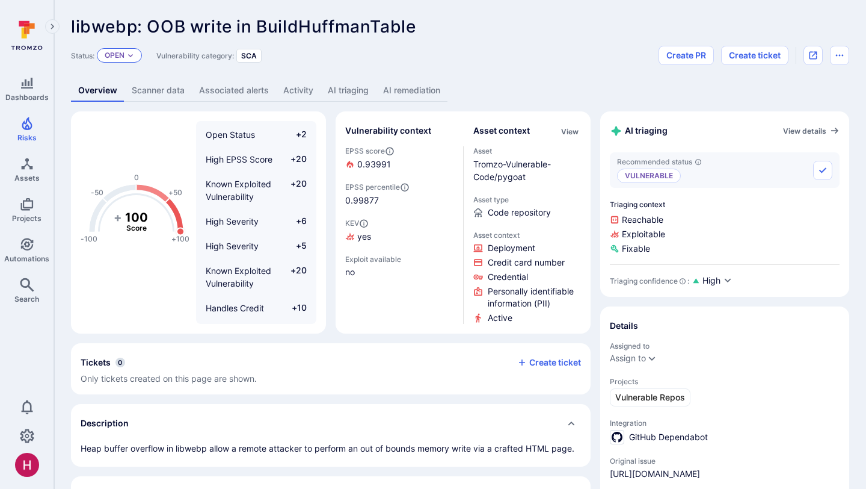
click at [125, 56] on p "Open" at bounding box center [115, 56] width 20 height 10
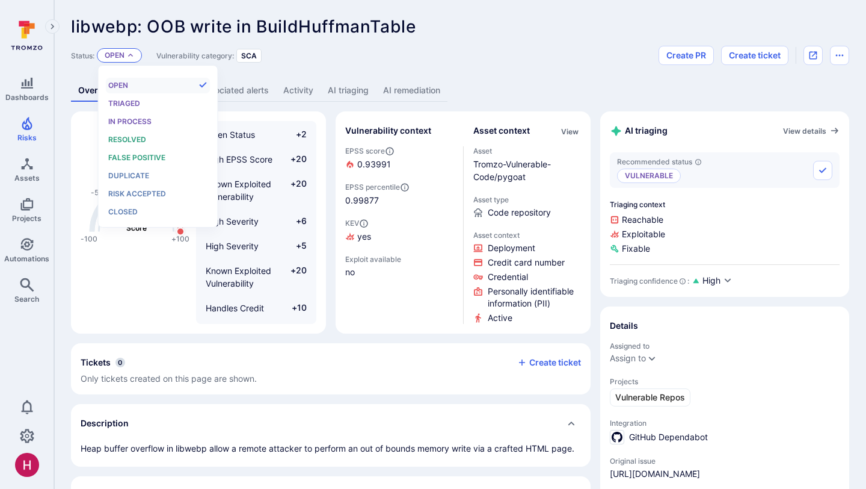
scroll to position [10, 0]
click at [298, 93] on link "Activity" at bounding box center [298, 90] width 45 height 22
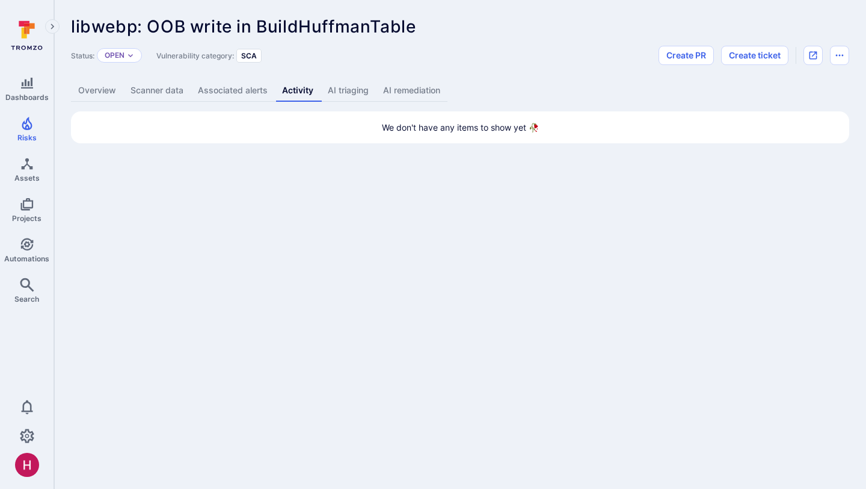
click at [95, 91] on link "Overview" at bounding box center [97, 90] width 52 height 22
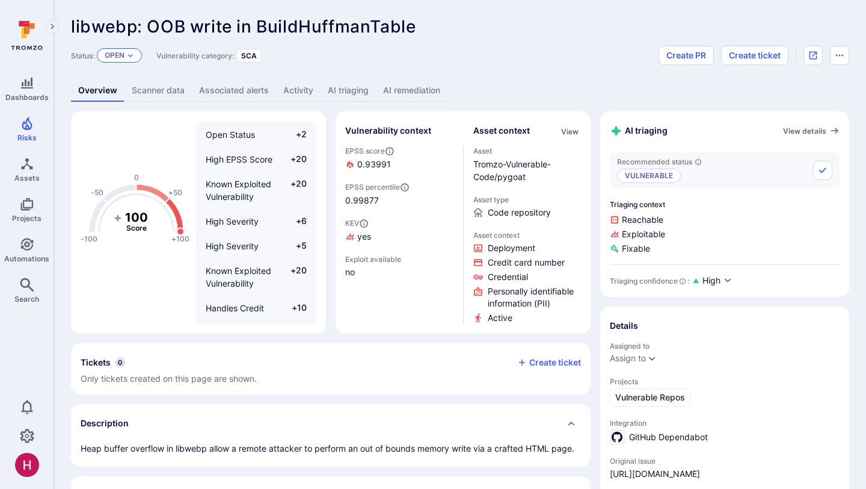
click at [123, 56] on p "Open" at bounding box center [115, 56] width 20 height 10
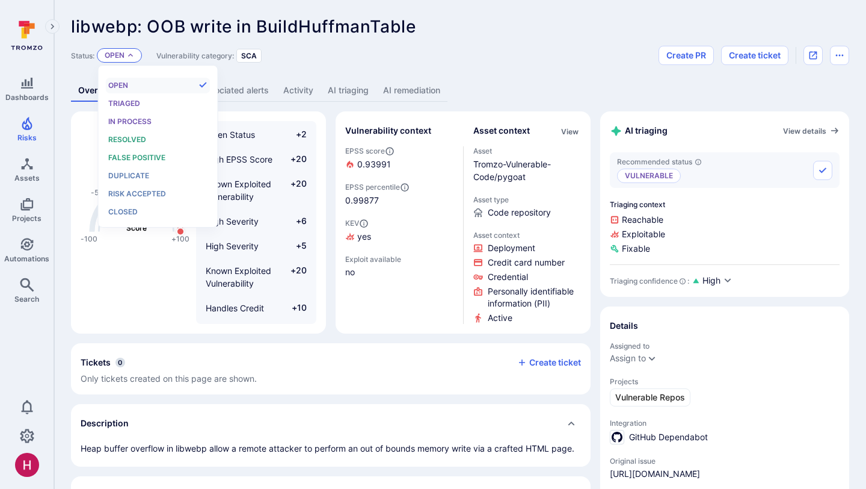
scroll to position [10, 0]
click at [140, 158] on span "False positive" at bounding box center [136, 157] width 57 height 9
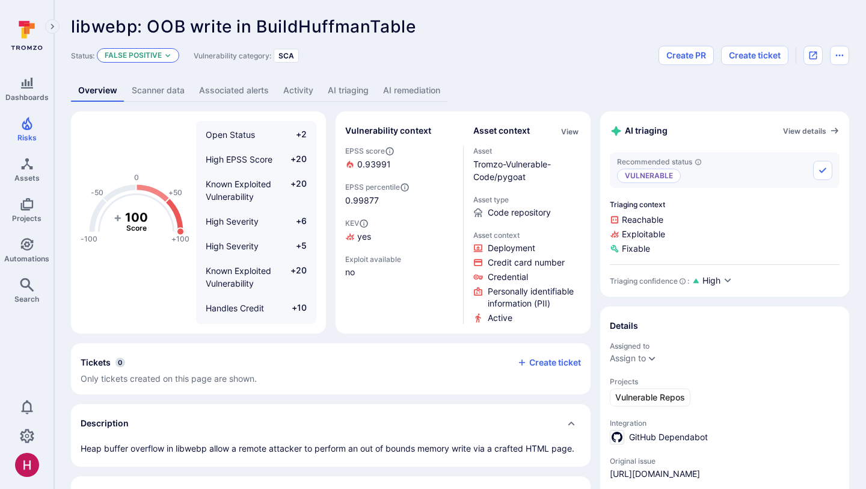
click at [155, 55] on p "False positive" at bounding box center [133, 56] width 57 height 10
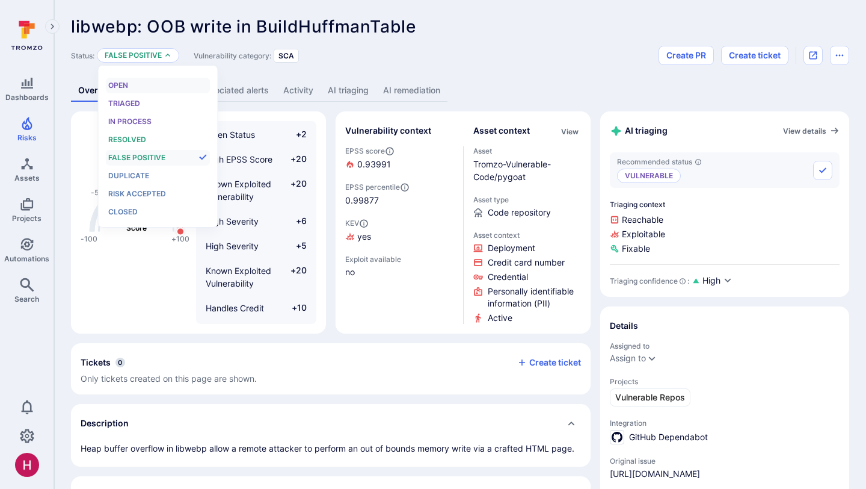
click at [141, 84] on div "Open" at bounding box center [157, 85] width 99 height 13
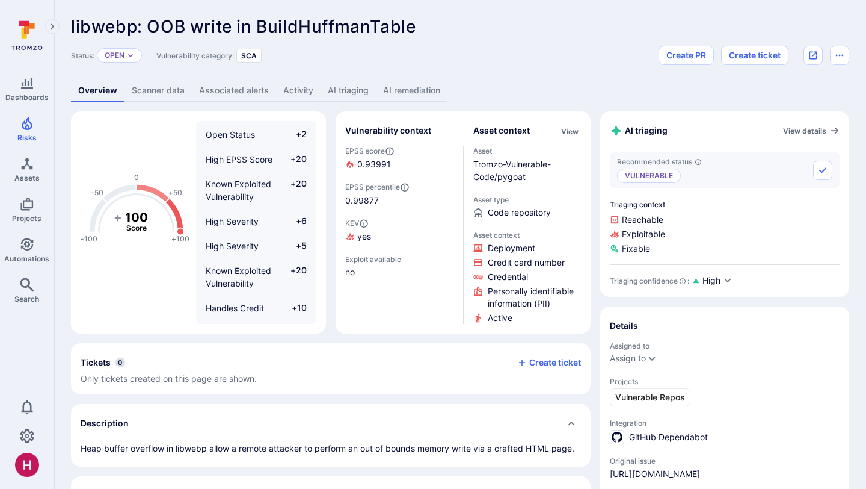
click at [433, 63] on div "Status: Open Vulnerability category: SCA Create PR Create ticket" at bounding box center [460, 55] width 779 height 19
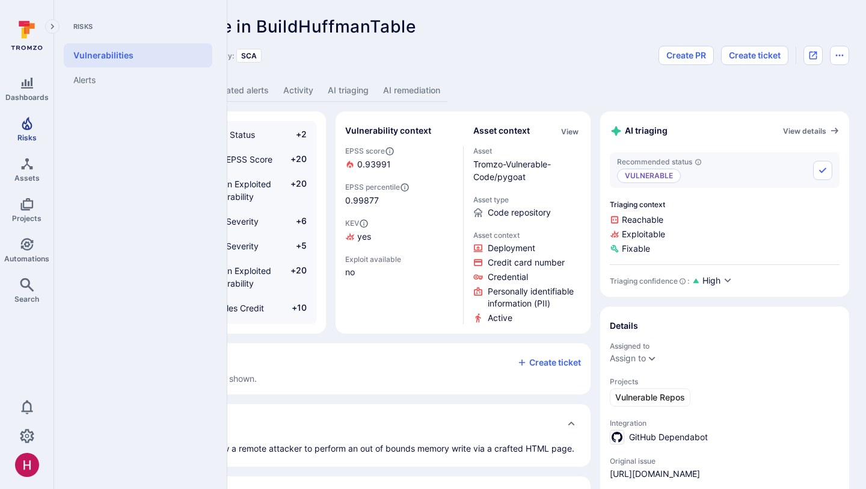
click at [26, 131] on link "Risks" at bounding box center [27, 128] width 54 height 35
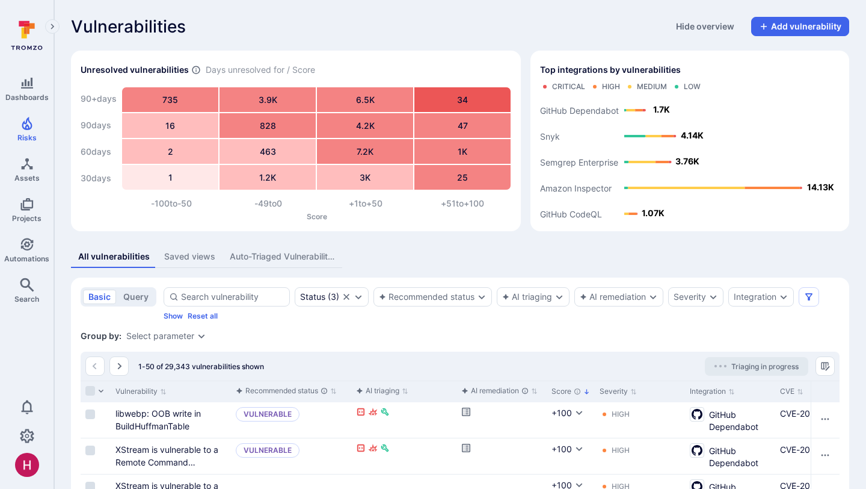
scroll to position [47, 0]
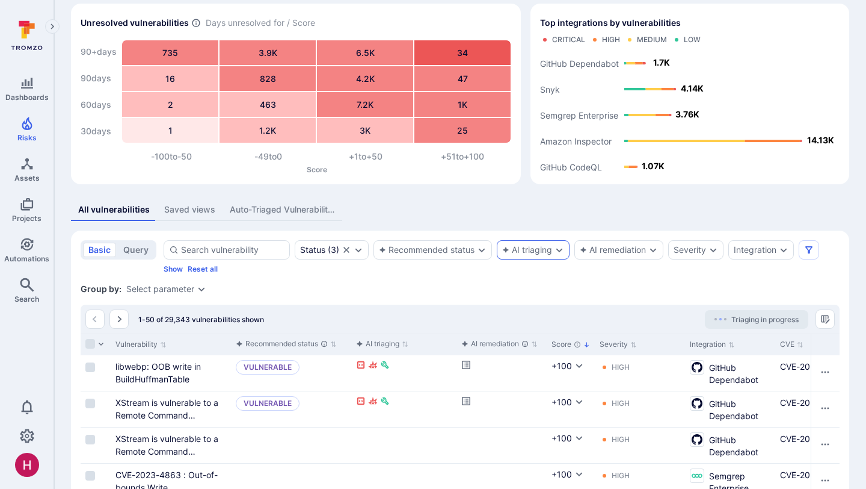
click at [550, 250] on div "AI triaging" at bounding box center [527, 250] width 50 height 10
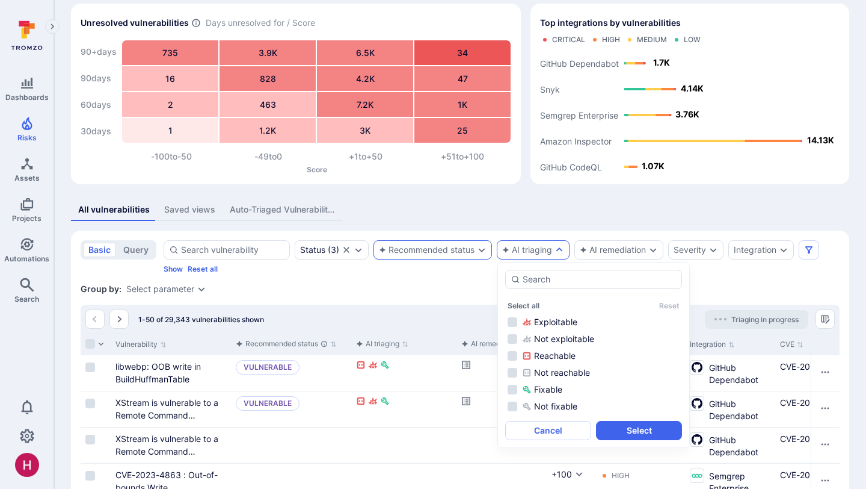
click at [441, 257] on div "Recommended status" at bounding box center [433, 249] width 119 height 19
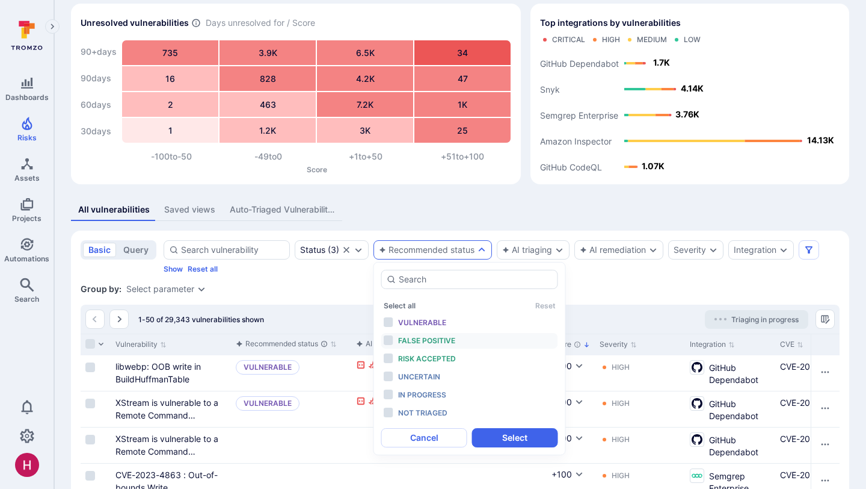
click at [442, 341] on span "False positive" at bounding box center [426, 340] width 57 height 9
click at [442, 354] on span "Risk accepted" at bounding box center [427, 358] width 58 height 9
click at [509, 445] on button "Select" at bounding box center [515, 437] width 86 height 19
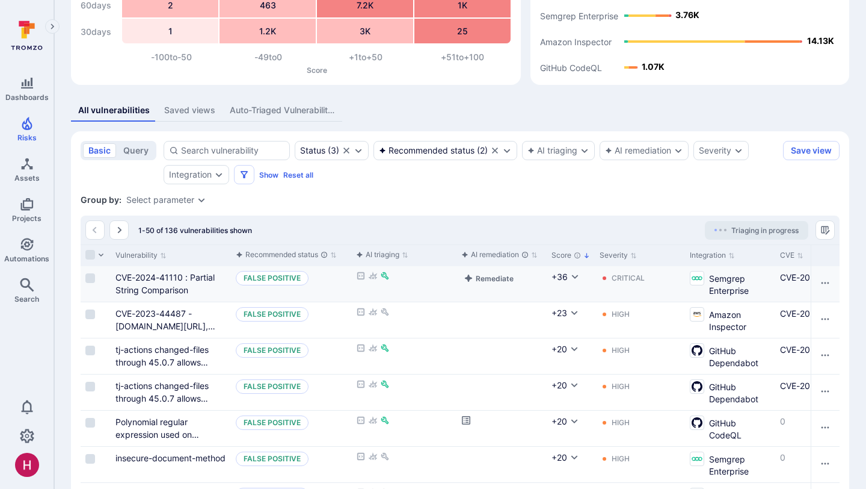
scroll to position [152, 0]
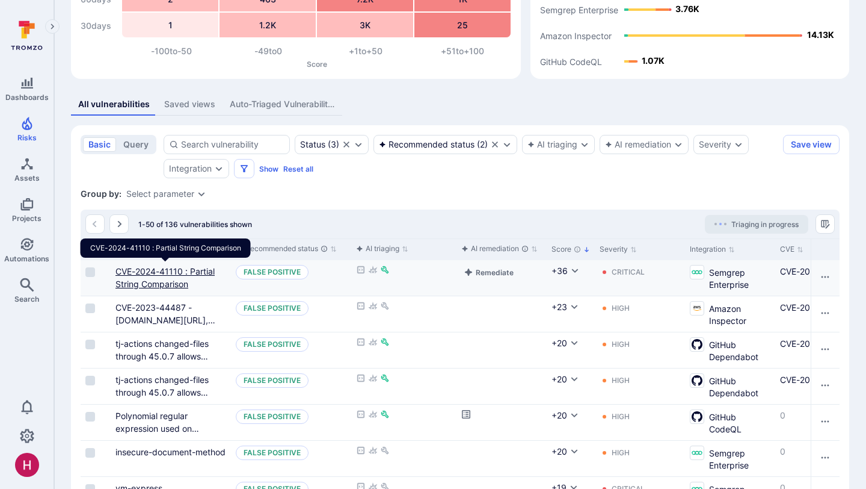
click at [176, 286] on link "CVE-2024-41110 : Partial String Comparison" at bounding box center [165, 277] width 99 height 23
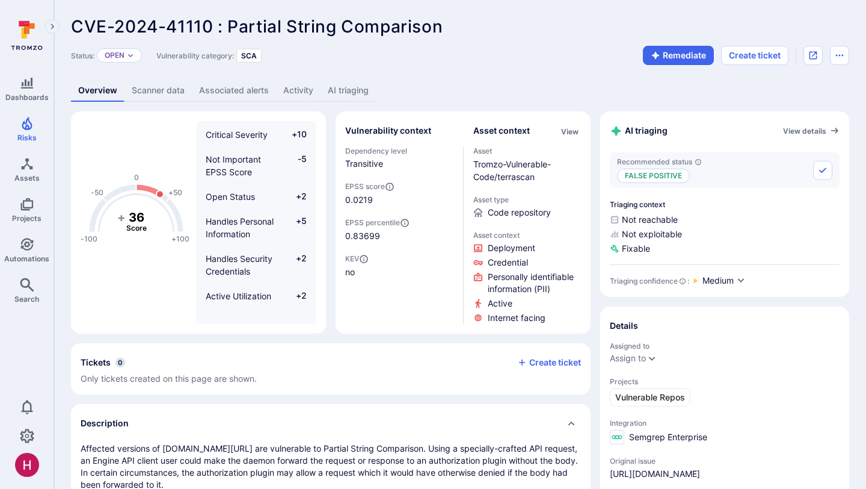
click at [344, 89] on link "AI triaging" at bounding box center [348, 90] width 55 height 22
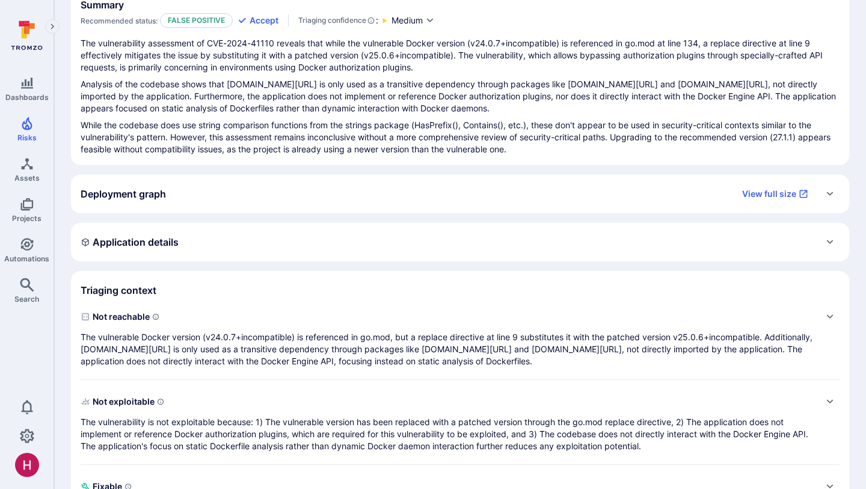
scroll to position [131, 0]
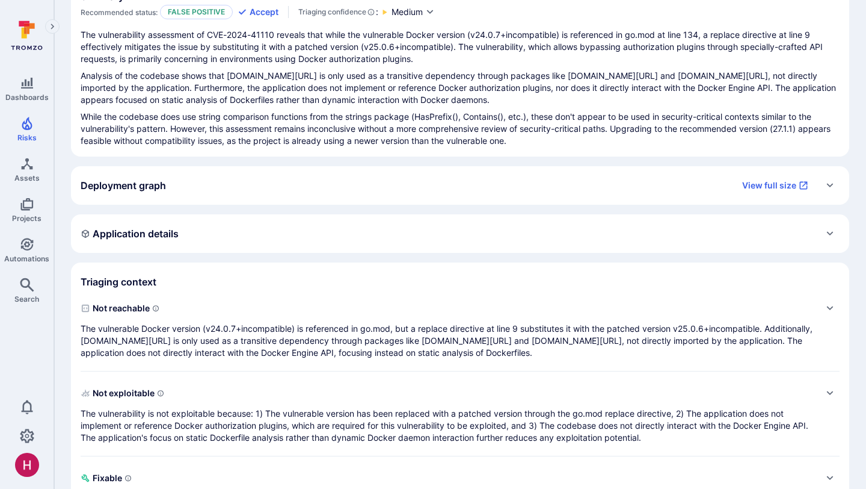
click at [316, 347] on p "The vulnerable Docker version (v24.0.7+incompatible) is referenced in go.mod, b…" at bounding box center [448, 340] width 735 height 36
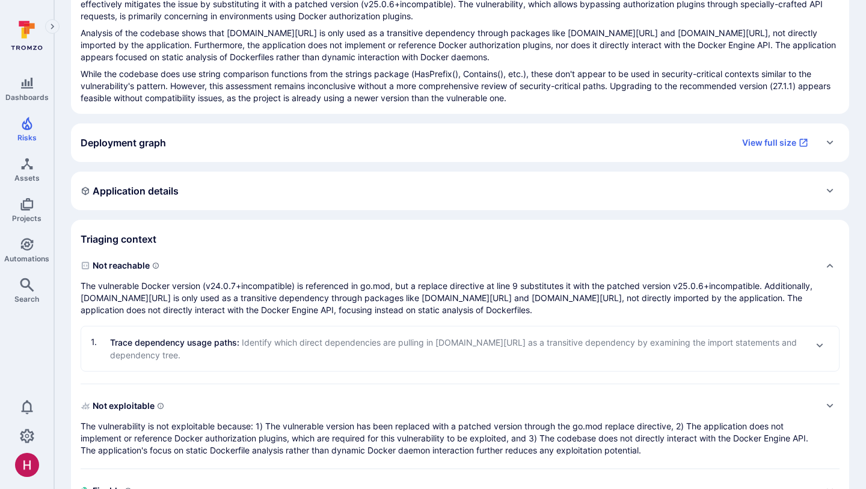
scroll to position [181, 0]
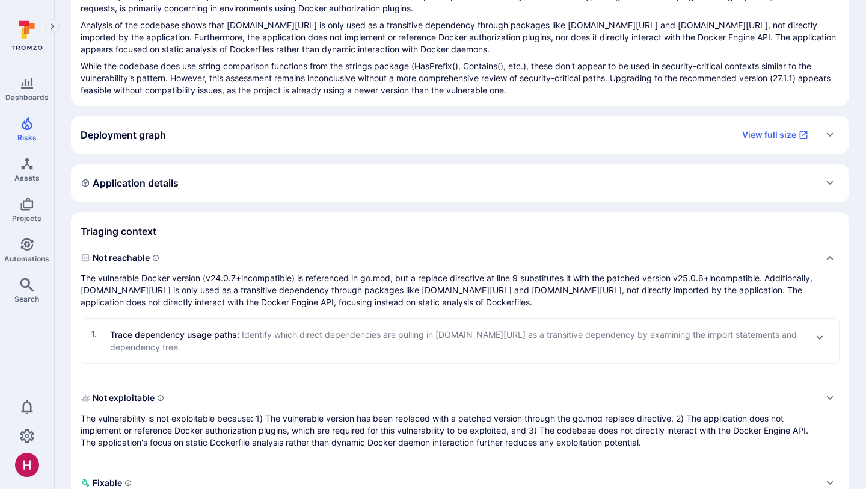
click at [318, 343] on p "Trace dependency usage paths : Identify which direct dependencies are pulling i…" at bounding box center [458, 340] width 696 height 25
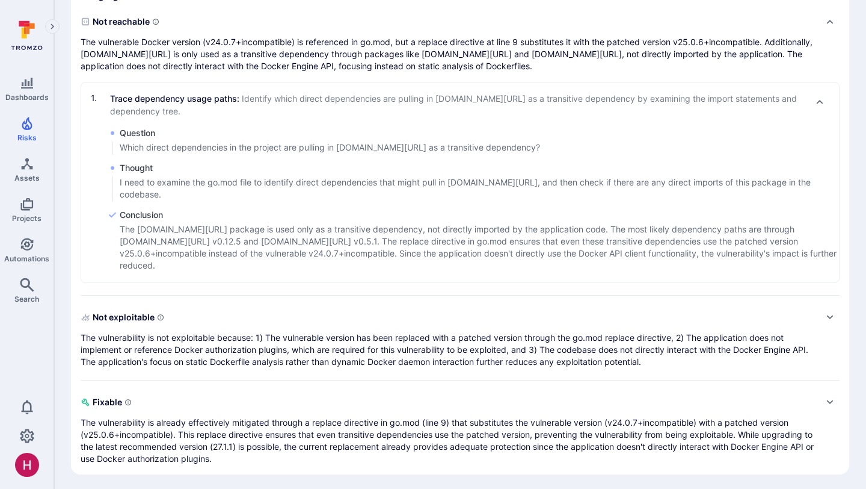
scroll to position [419, 0]
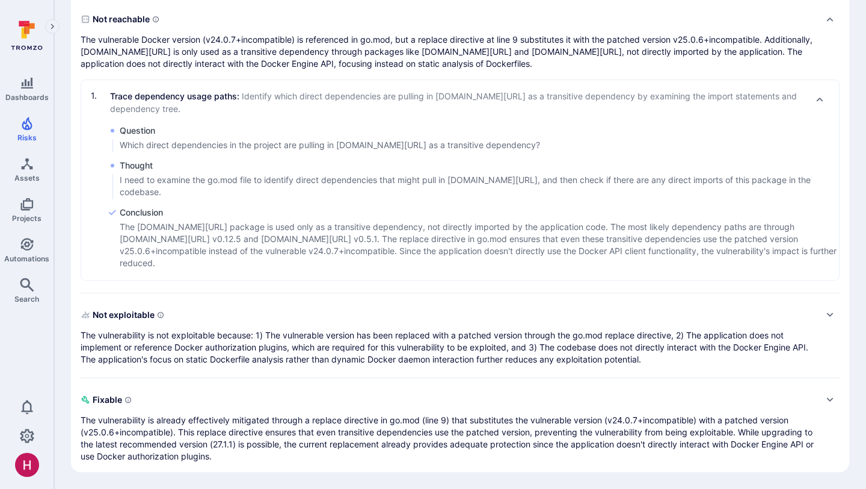
click at [338, 345] on p "The vulnerability is not exploitable because: 1) The vulnerable version has bee…" at bounding box center [448, 347] width 735 height 36
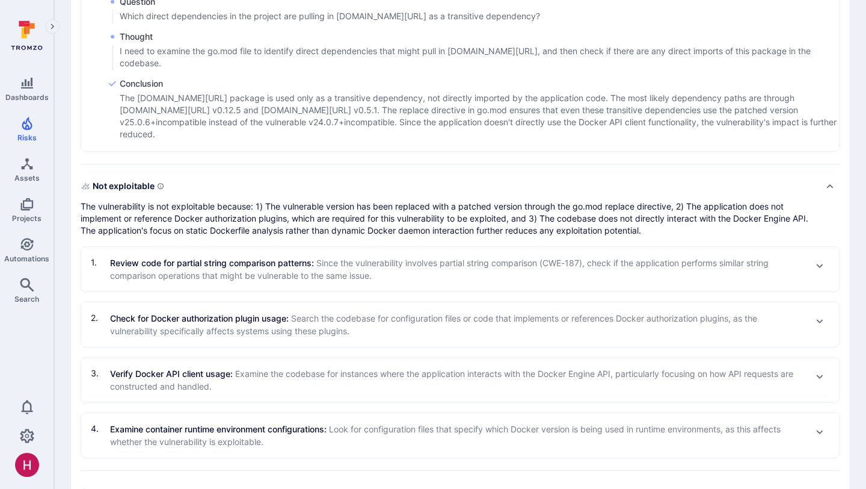
scroll to position [551, 0]
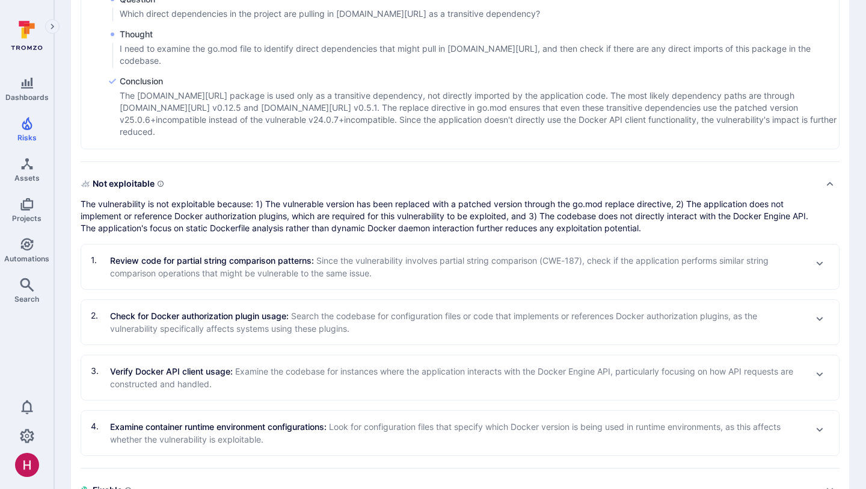
click at [320, 273] on span "Since the vulnerability involves partial string comparison (CWE-187), check if …" at bounding box center [439, 266] width 659 height 23
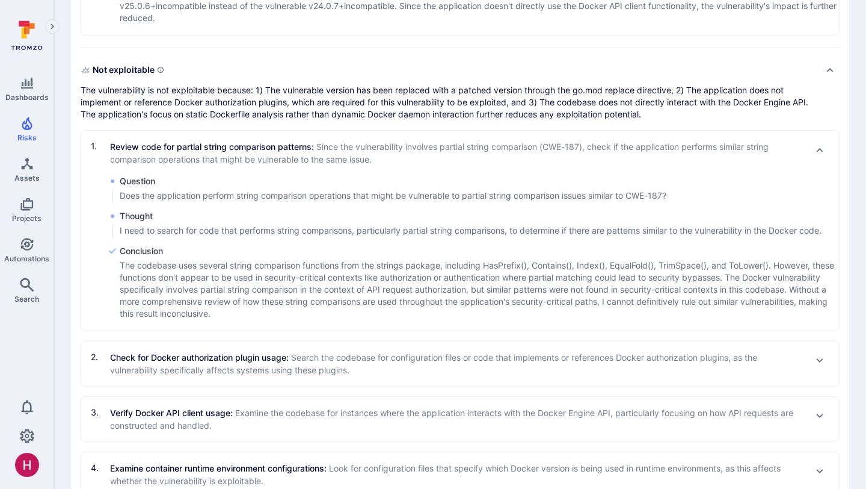
scroll to position [674, 0]
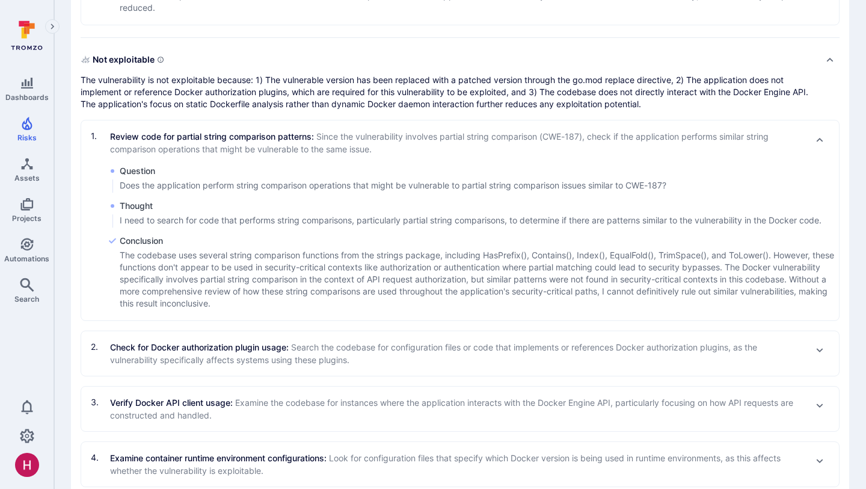
click at [345, 363] on span "Search the codebase for configuration files or code that implements or referenc…" at bounding box center [433, 353] width 647 height 23
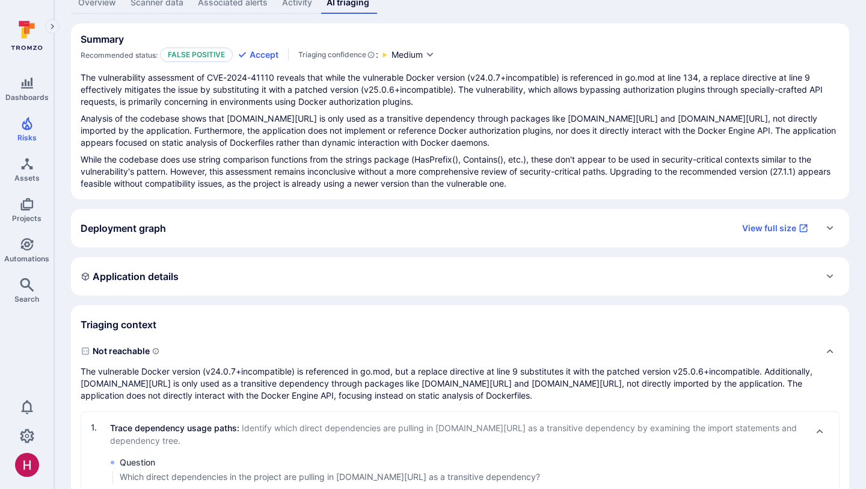
scroll to position [0, 0]
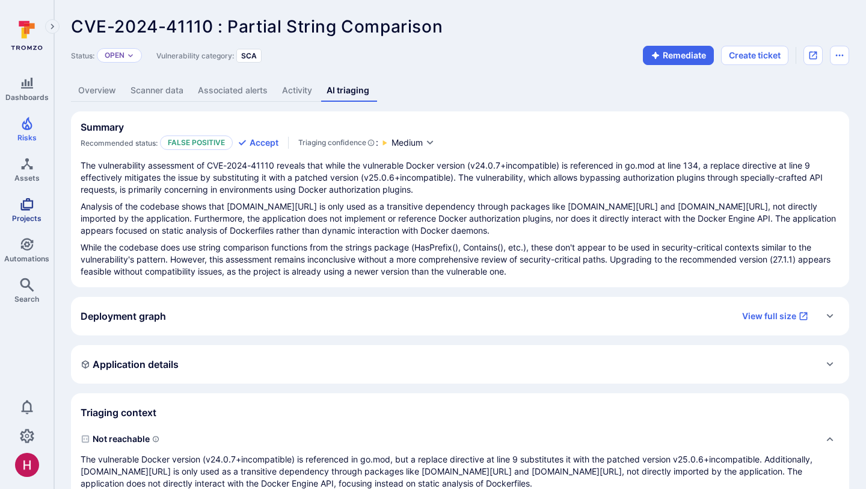
click at [29, 211] on link "Projects" at bounding box center [27, 209] width 54 height 35
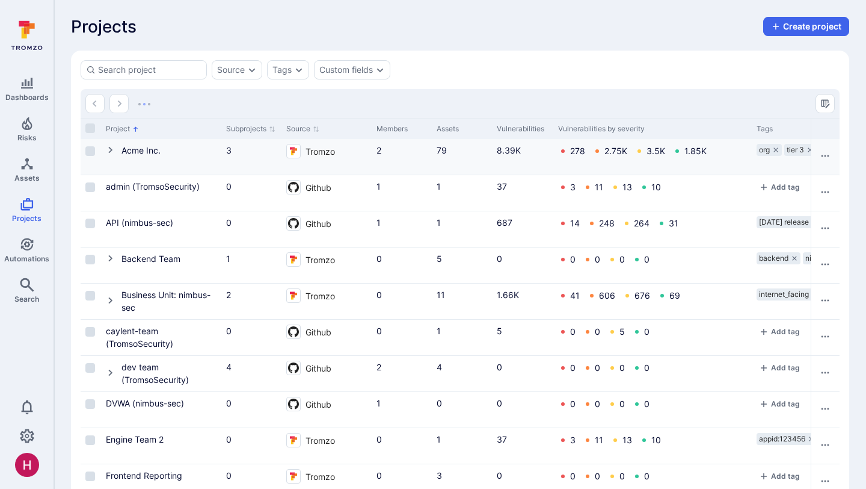
click at [110, 150] on icon "Cell for Project" at bounding box center [111, 150] width 10 height 10
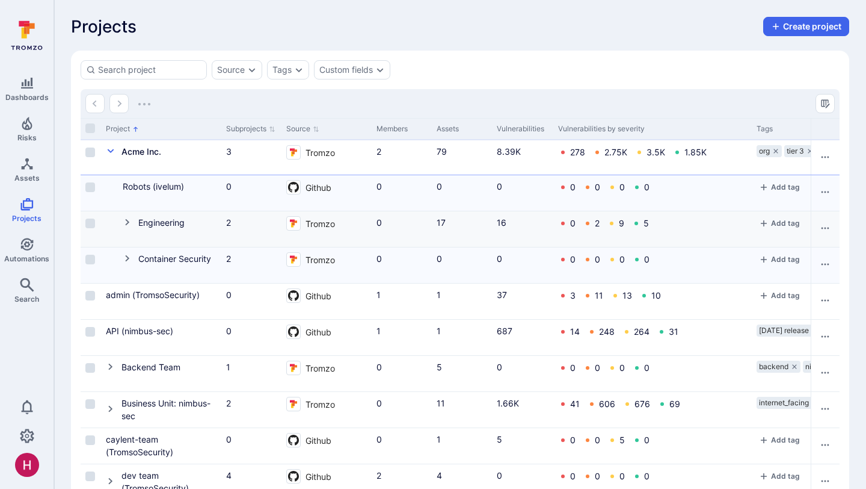
click at [126, 221] on icon "Cell for Project" at bounding box center [128, 222] width 10 height 10
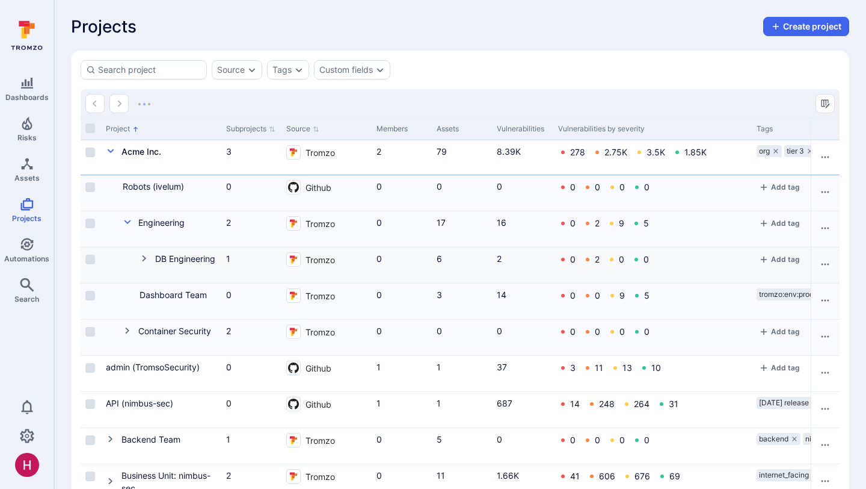
click at [143, 259] on icon "Cell for Project" at bounding box center [145, 258] width 10 height 10
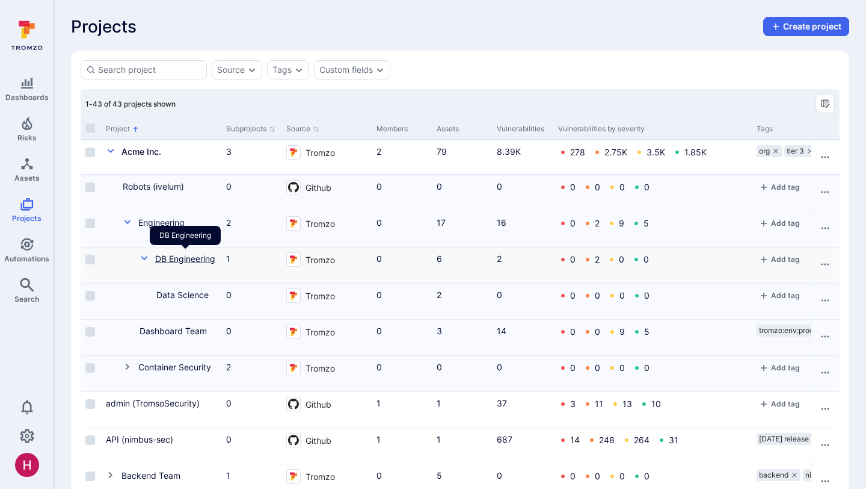
click at [193, 256] on link "DB Engineering" at bounding box center [185, 258] width 60 height 10
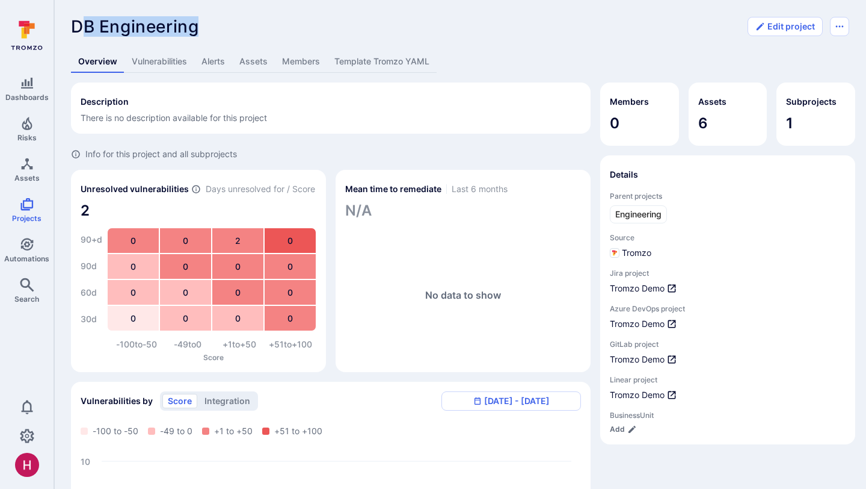
drag, startPoint x: 79, startPoint y: 26, endPoint x: 194, endPoint y: 35, distance: 115.2
click at [194, 35] on span "DB Engineering" at bounding box center [135, 26] width 128 height 20
click at [309, 64] on link "Members" at bounding box center [301, 62] width 52 height 22
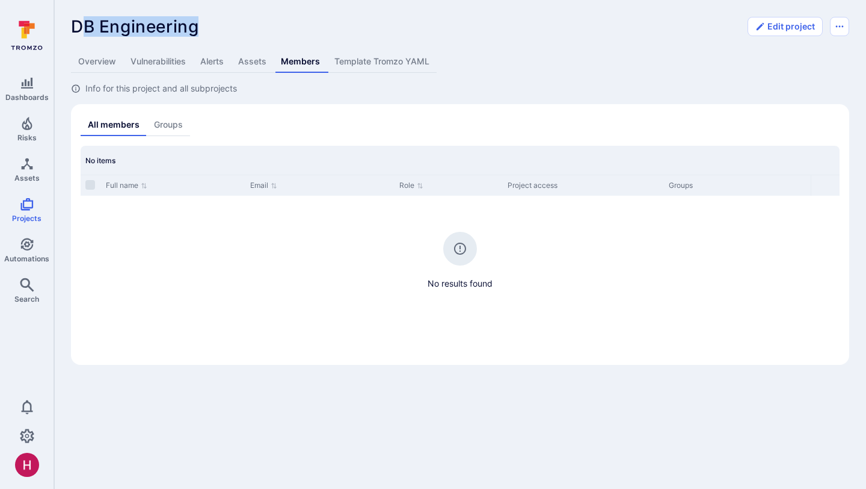
click at [176, 122] on link "Groups" at bounding box center [168, 125] width 43 height 22
click at [82, 20] on span "DB Engineering" at bounding box center [135, 26] width 128 height 20
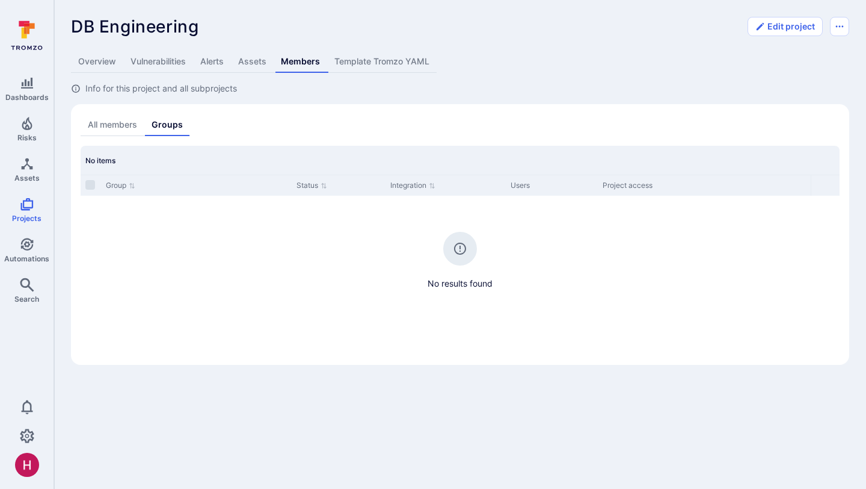
click at [96, 66] on link "Overview" at bounding box center [97, 62] width 52 height 22
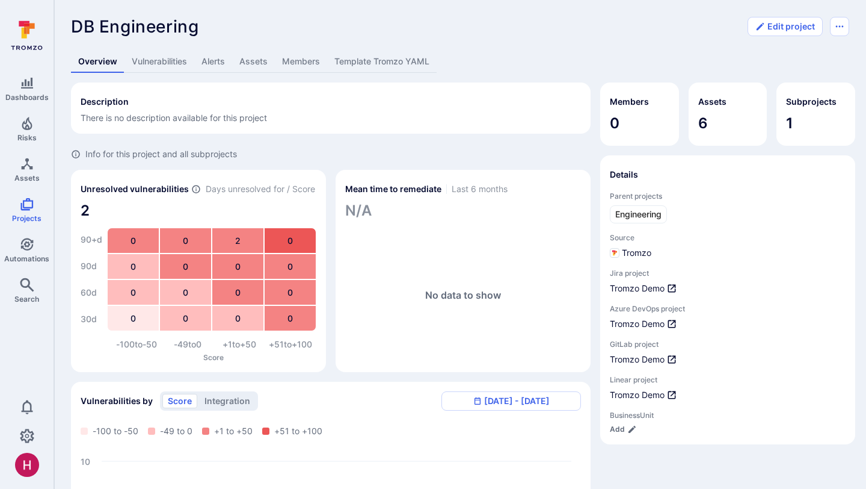
click at [365, 64] on link "Template Tromzo YAML" at bounding box center [381, 62] width 109 height 22
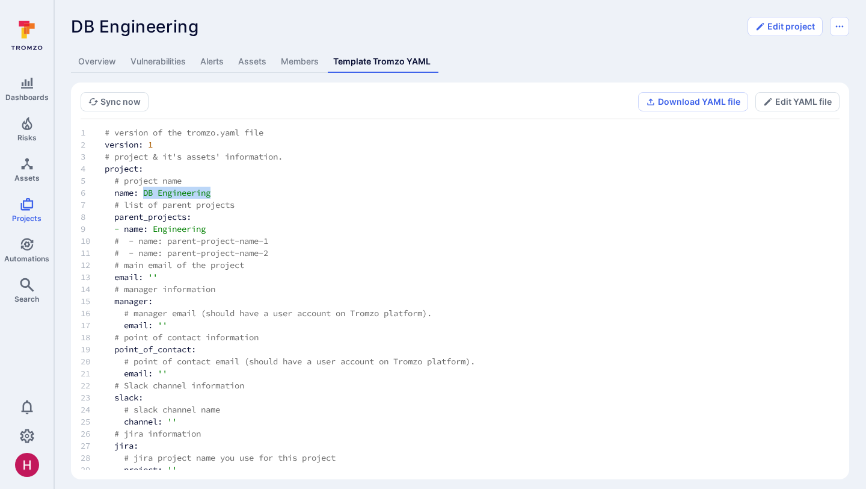
drag, startPoint x: 144, startPoint y: 194, endPoint x: 222, endPoint y: 198, distance: 77.7
click at [222, 198] on td "name: DB Engineering" at bounding box center [316, 193] width 443 height 12
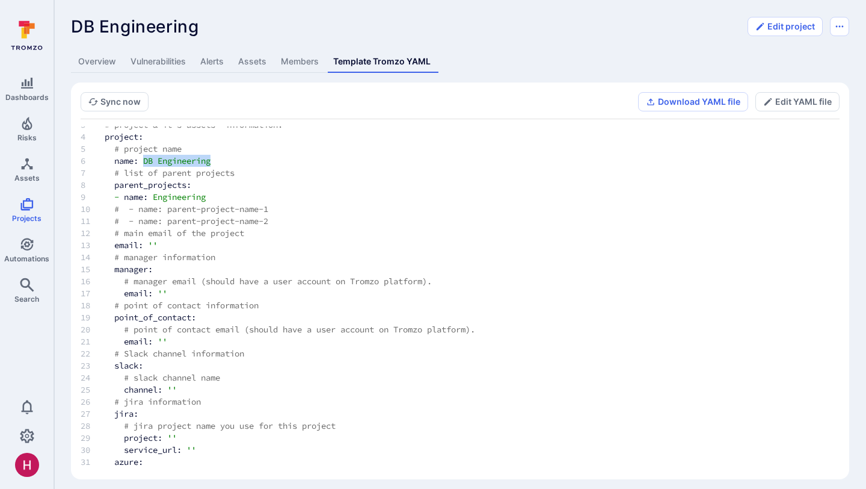
scroll to position [43, 0]
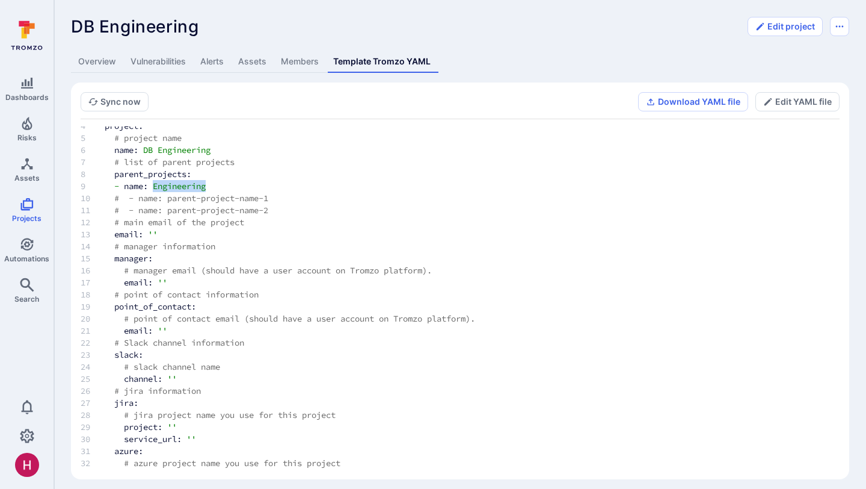
drag, startPoint x: 156, startPoint y: 185, endPoint x: 218, endPoint y: 185, distance: 62.0
click at [218, 185] on td "- name: Engineering" at bounding box center [316, 186] width 443 height 12
drag, startPoint x: 149, startPoint y: 146, endPoint x: 185, endPoint y: 148, distance: 36.2
click at [185, 148] on td "name: DB Engineering" at bounding box center [316, 150] width 443 height 12
drag, startPoint x: 214, startPoint y: 185, endPoint x: 151, endPoint y: 185, distance: 63.2
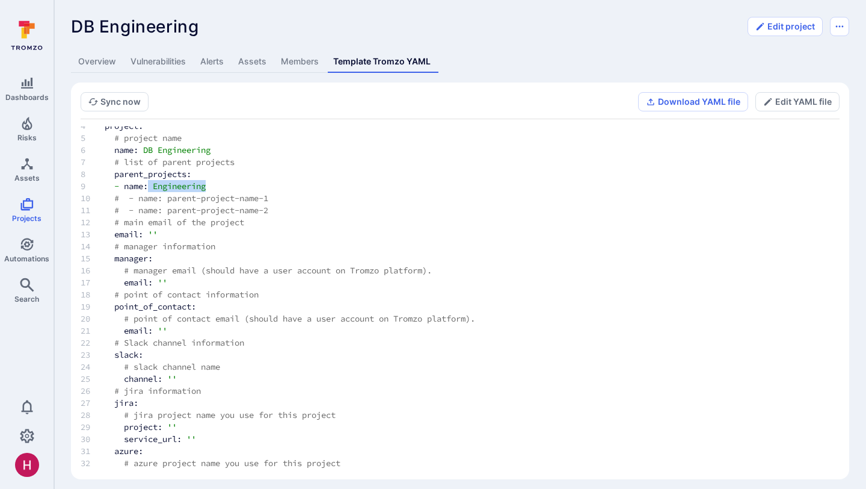
click at [151, 185] on td "- name: Engineering" at bounding box center [316, 186] width 443 height 12
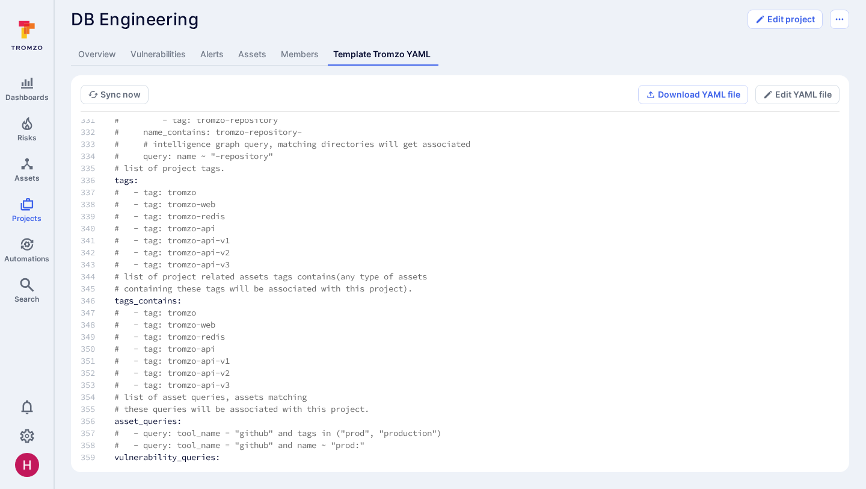
scroll to position [3979, 0]
drag, startPoint x: 247, startPoint y: 433, endPoint x: 279, endPoint y: 433, distance: 31.9
click at [279, 433] on span "# - query: tool_name = "github" and tags in ("prod", "production")" at bounding box center [277, 430] width 327 height 11
drag, startPoint x: 354, startPoint y: 431, endPoint x: 365, endPoint y: 431, distance: 10.8
click at [365, 431] on span "# - query: tool_name = "github" and tags in ("prod", "production")" at bounding box center [277, 430] width 327 height 11
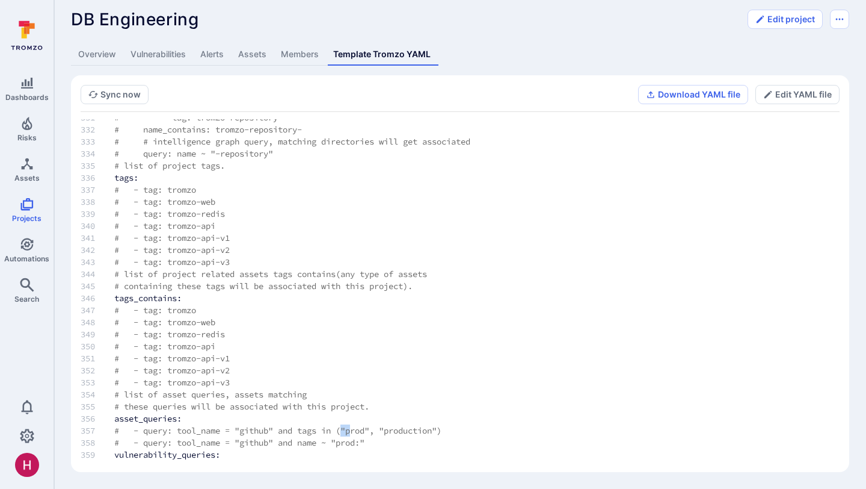
click at [365, 431] on span "# - query: tool_name = "github" and tags in ("prod", "production")" at bounding box center [277, 430] width 327 height 11
drag, startPoint x: 347, startPoint y: 443, endPoint x: 373, endPoint y: 445, distance: 26.5
click at [365, 445] on span "# - query: tool_name = "github" and name ~ "prod:"" at bounding box center [239, 442] width 250 height 11
click at [37, 38] on icon at bounding box center [27, 35] width 54 height 42
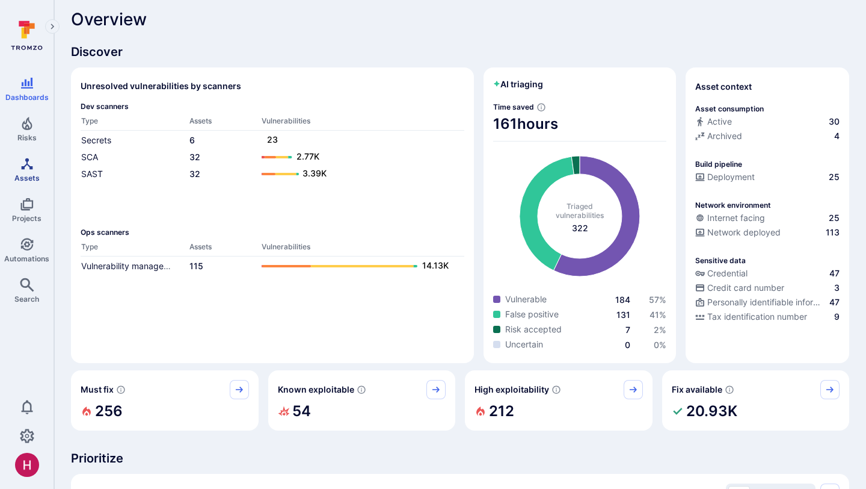
click at [29, 171] on link "Assets" at bounding box center [27, 169] width 54 height 35
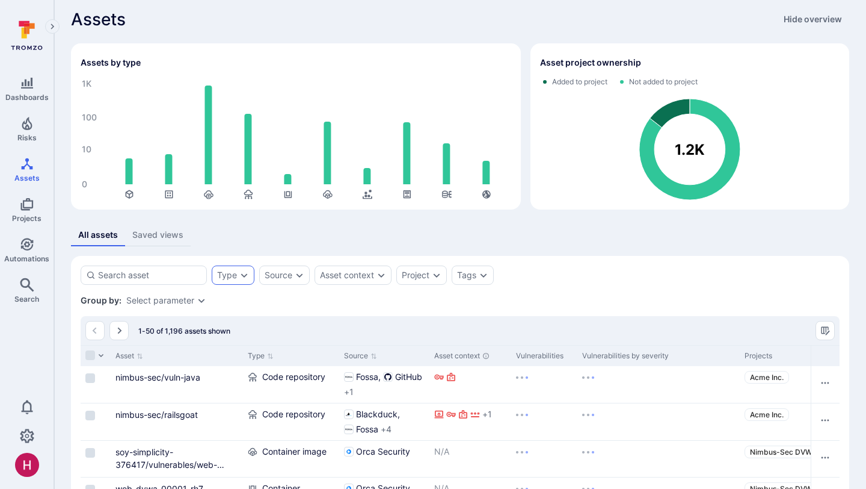
click at [244, 273] on icon "Expand dropdown" at bounding box center [244, 275] width 10 height 10
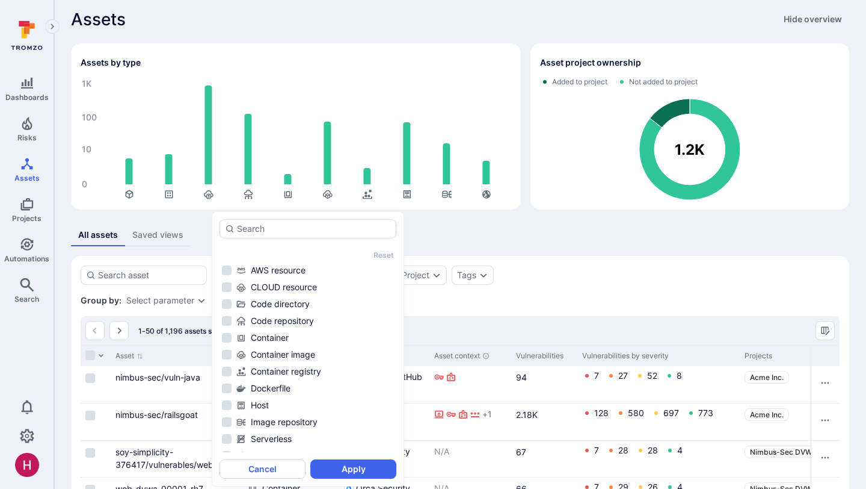
scroll to position [43, 0]
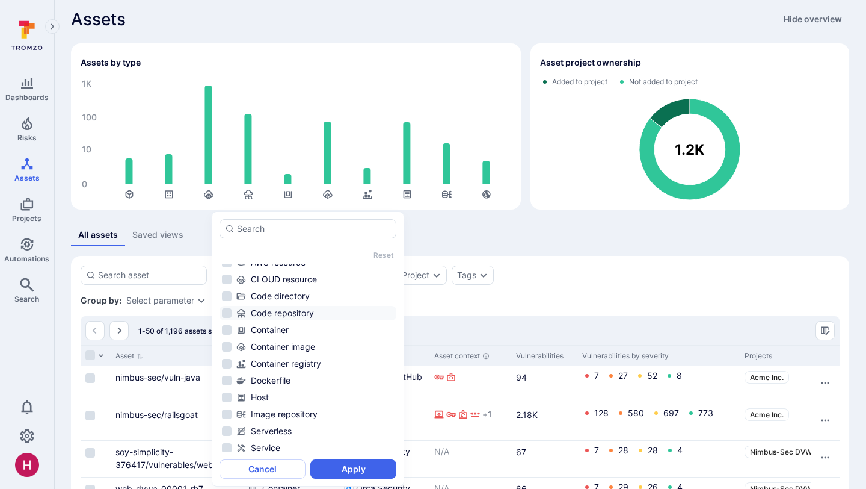
click at [267, 312] on div "Code repository" at bounding box center [315, 313] width 158 height 12
click at [369, 469] on button "Apply" at bounding box center [353, 468] width 86 height 19
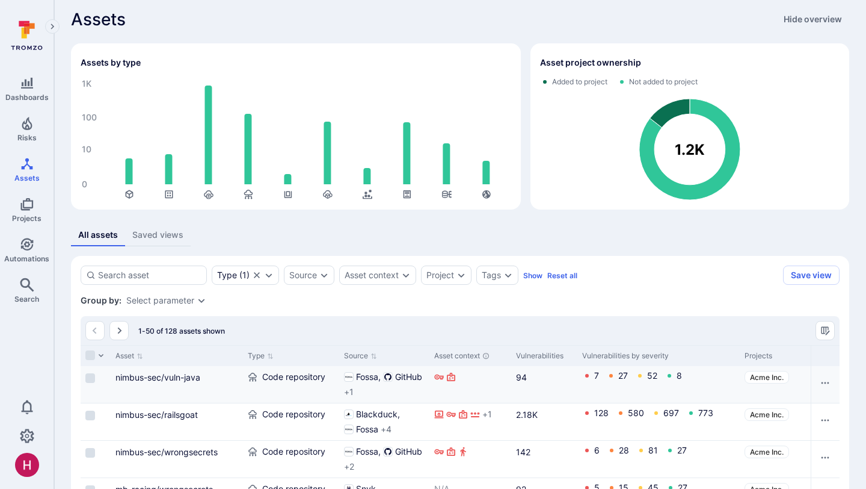
scroll to position [140, 0]
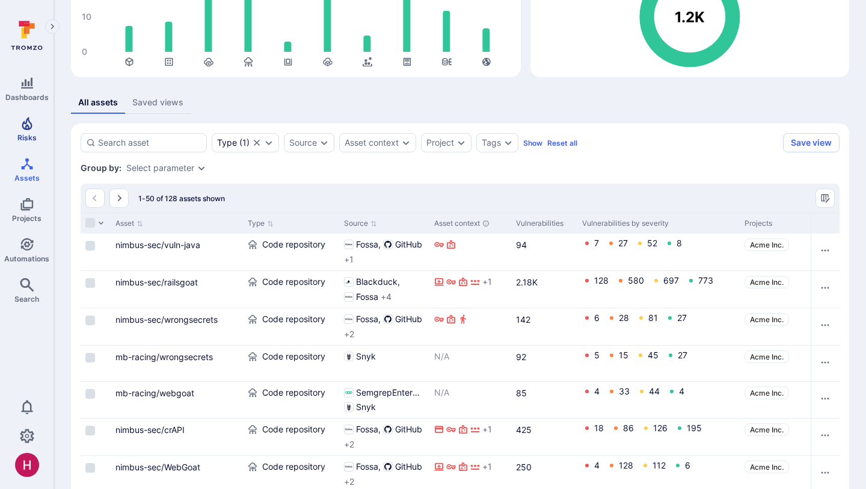
click at [23, 126] on icon "Risks" at bounding box center [27, 123] width 10 height 13
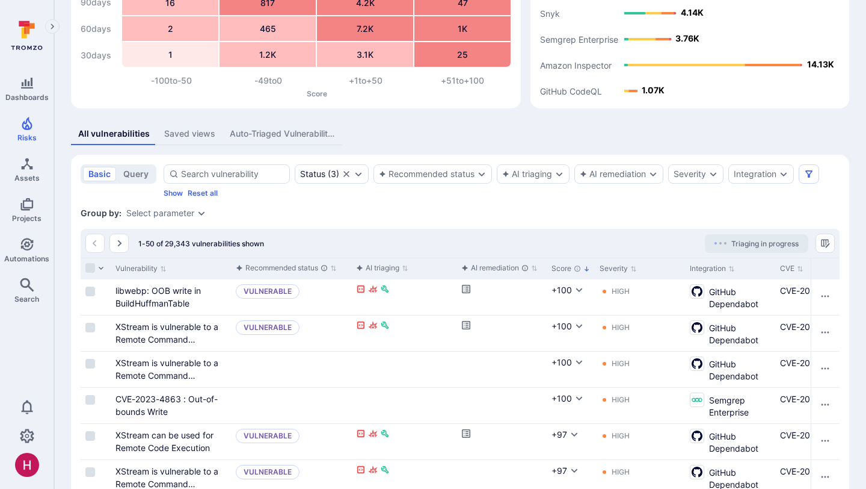
scroll to position [140, 0]
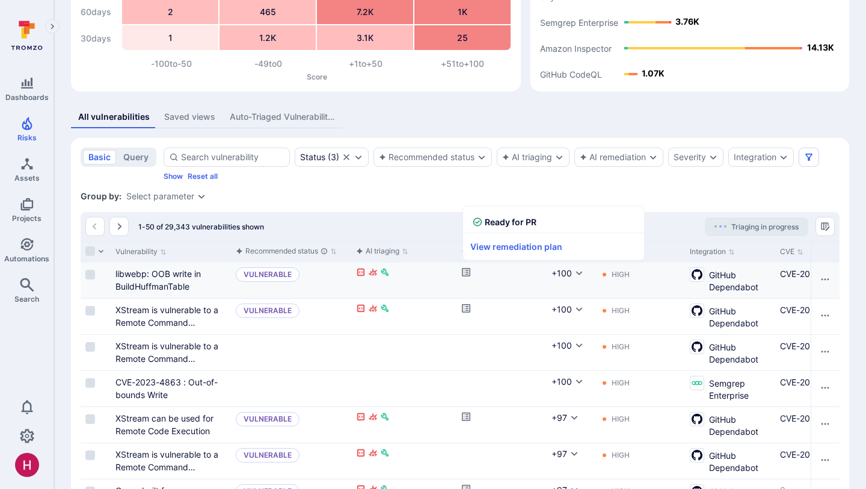
click at [467, 271] on icon "Cell for aiCtx.remediationStatus" at bounding box center [466, 272] width 10 height 10
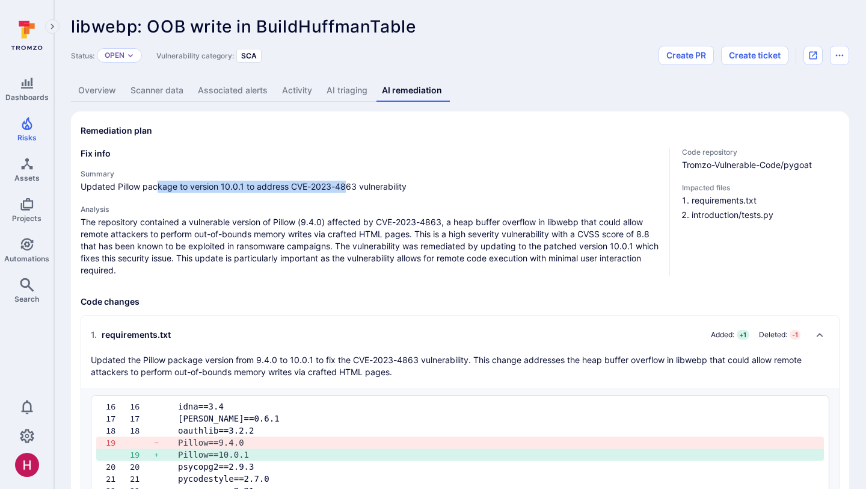
drag, startPoint x: 156, startPoint y: 185, endPoint x: 338, endPoint y: 185, distance: 182.3
click at [341, 188] on span "Updated Pillow package to version 10.0.1 to address CVE-2023-4863 vulnerability" at bounding box center [370, 186] width 579 height 12
click at [264, 254] on p "The repository contained a vulnerable version of Pillow (9.4.0) affected by CVE…" at bounding box center [370, 246] width 579 height 60
click at [25, 47] on icon at bounding box center [26, 48] width 31 height 4
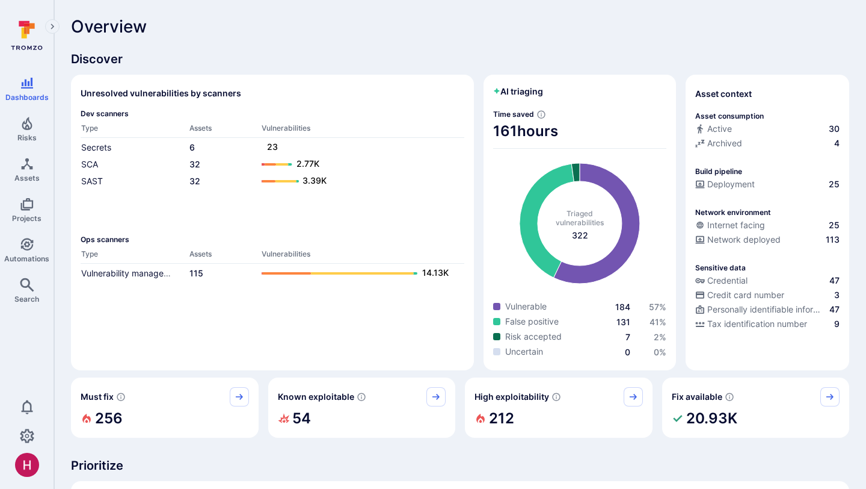
click at [525, 353] on span "Uncertain" at bounding box center [524, 351] width 38 height 12
click at [560, 356] on div "Uncertain" at bounding box center [543, 351] width 101 height 12
drag, startPoint x: 507, startPoint y: 351, endPoint x: 566, endPoint y: 354, distance: 58.4
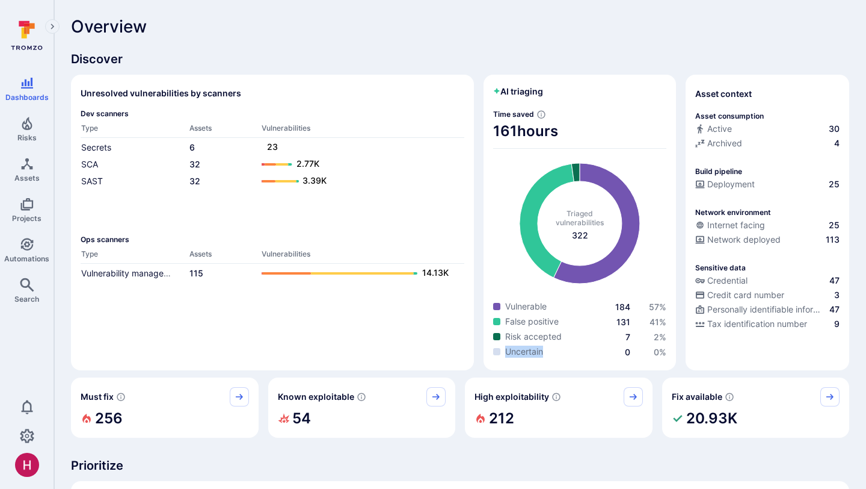
click at [566, 356] on div "Uncertain" at bounding box center [543, 351] width 101 height 12
click at [535, 348] on span "Uncertain" at bounding box center [524, 351] width 38 height 12
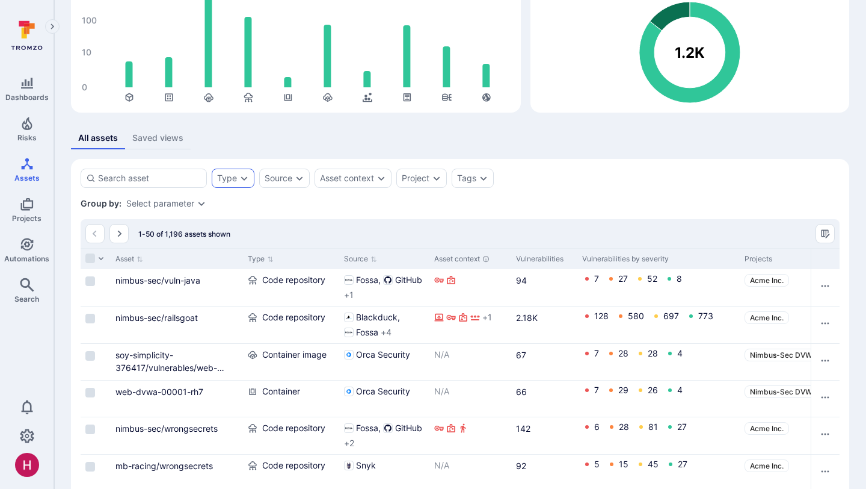
scroll to position [117, 0]
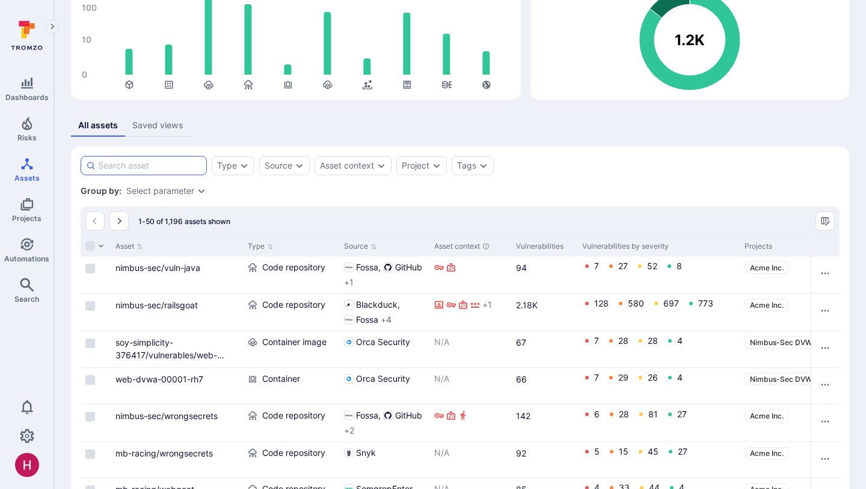
click at [166, 160] on input at bounding box center [149, 165] width 103 height 12
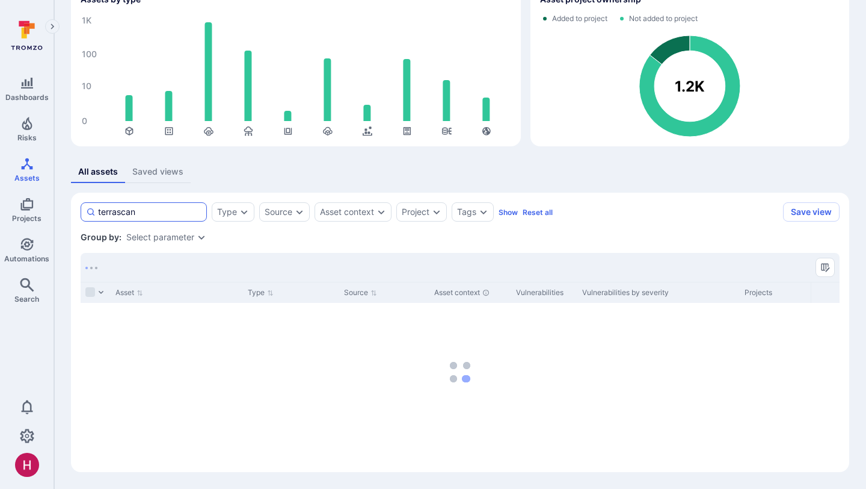
scroll to position [70, 0]
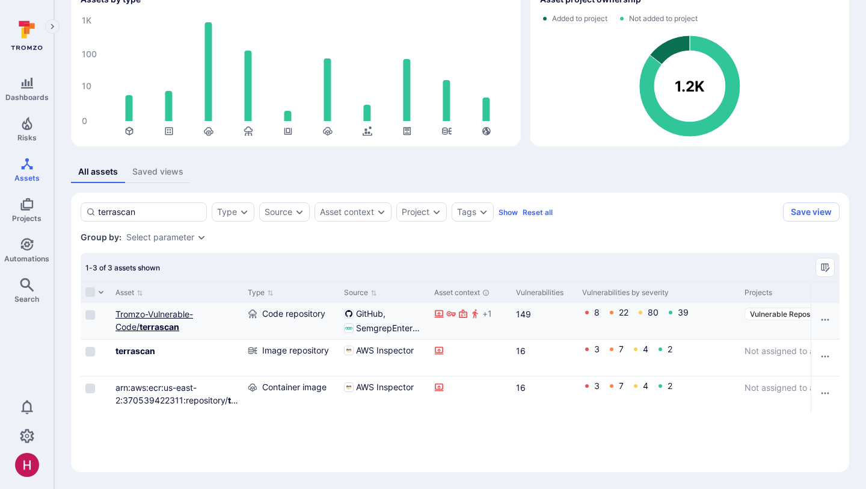
type input "terrascan"
click at [157, 330] on b "terrascan" at bounding box center [160, 326] width 40 height 10
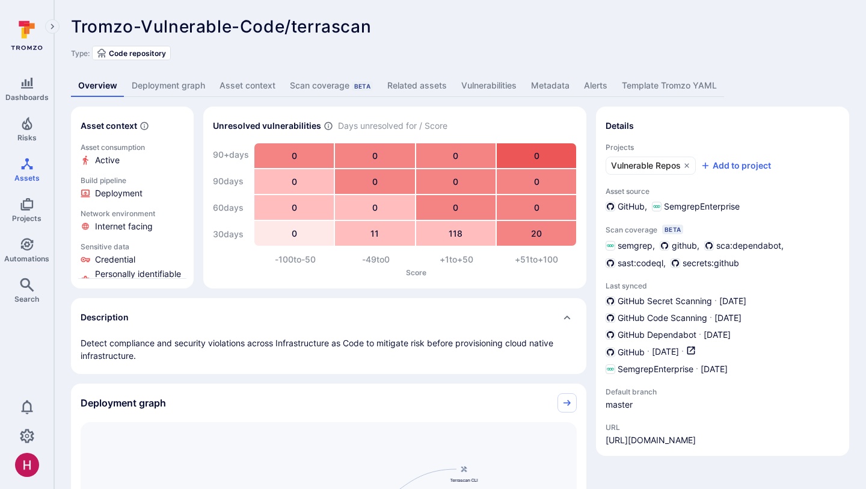
click at [193, 88] on link "Deployment graph" at bounding box center [169, 86] width 88 height 22
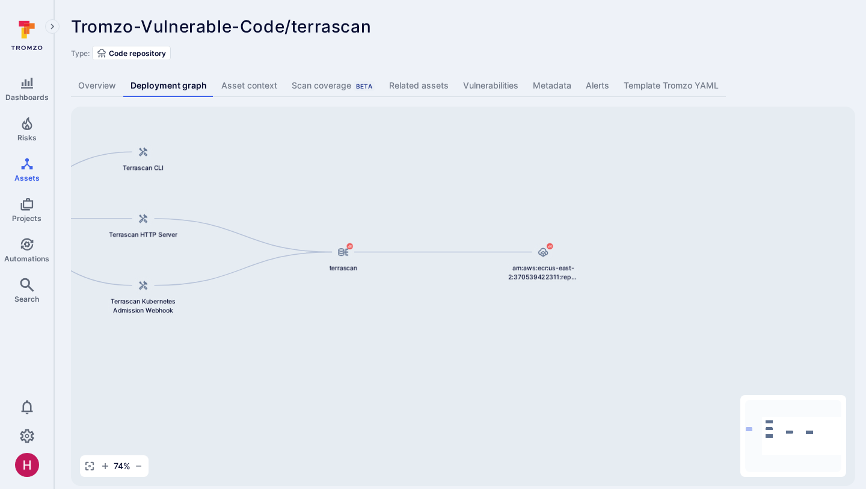
drag, startPoint x: 647, startPoint y: 276, endPoint x: 386, endPoint y: 188, distance: 275.5
click at [386, 188] on div "arn:aws:ecr:us-east-2:370539422311:repository/terrascan/sha256:99fb441c0d3cb1fc…" at bounding box center [463, 295] width 785 height 379
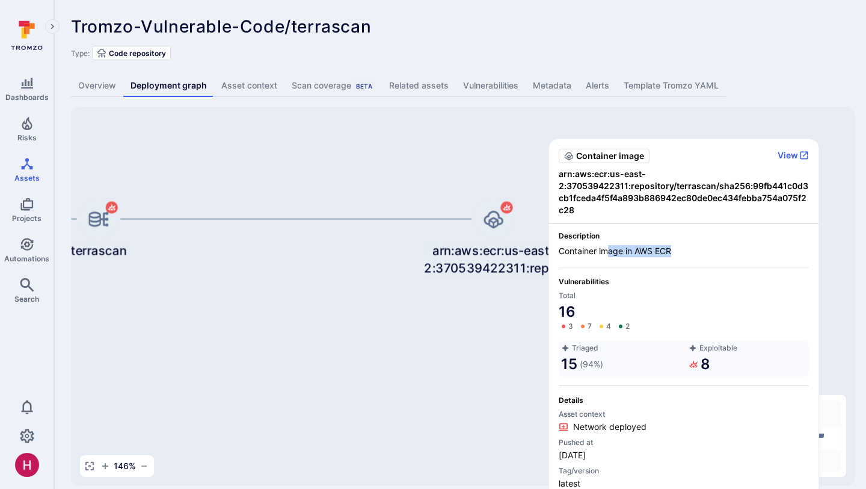
drag, startPoint x: 606, startPoint y: 254, endPoint x: 670, endPoint y: 252, distance: 63.2
click at [671, 253] on span "Container image in AWS ECR" at bounding box center [684, 251] width 250 height 12
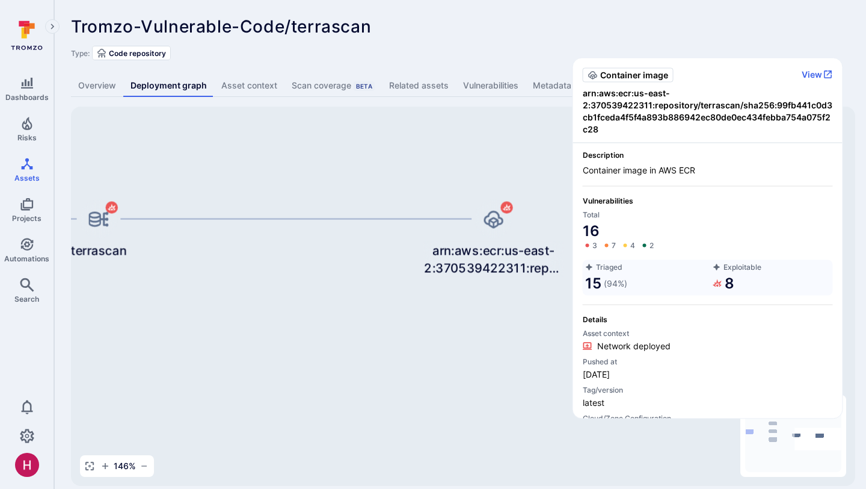
click at [670, 252] on div "Total 16 3 7 4 2 Triaged 15 ( 94 %) Exploitable 8" at bounding box center [708, 252] width 250 height 85
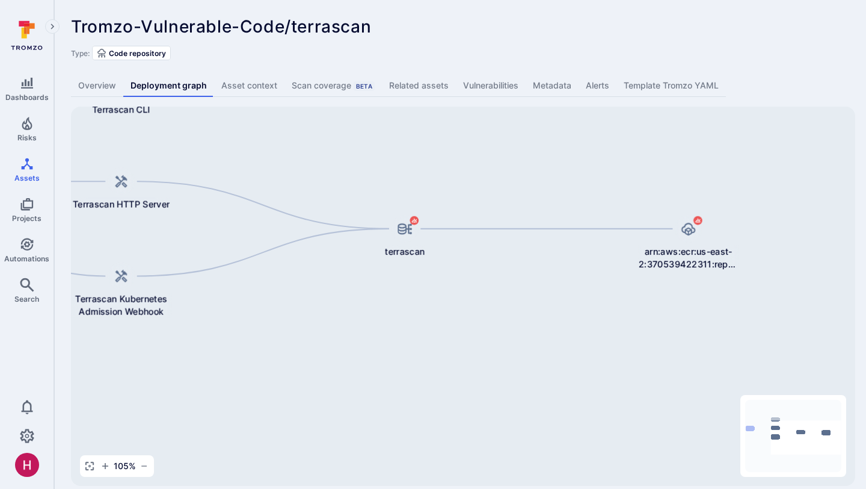
drag, startPoint x: 332, startPoint y: 147, endPoint x: 569, endPoint y: 177, distance: 239.0
click at [569, 177] on div "arn:aws:ecr:us-east-2:370539422311:repository/terrascan/sha256:99fb441c0d3cb1fc…" at bounding box center [463, 295] width 785 height 379
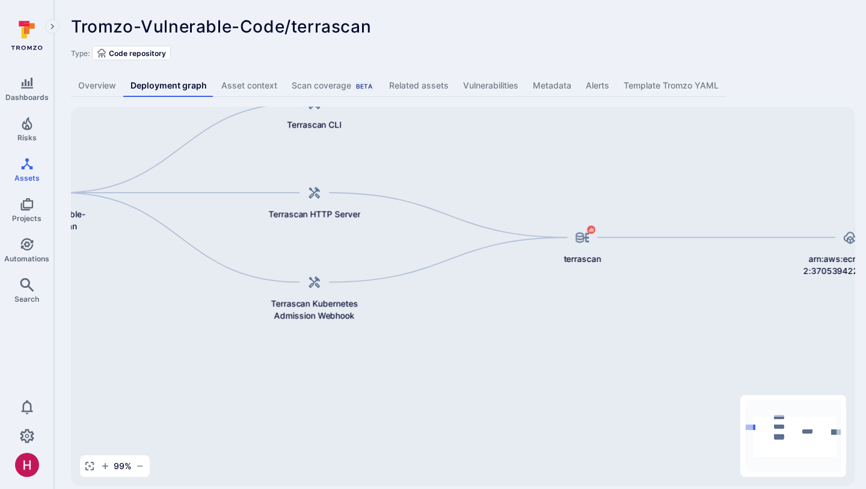
drag, startPoint x: 471, startPoint y: 162, endPoint x: 621, endPoint y: 174, distance: 150.3
click at [621, 174] on div "arn:aws:ecr:us-east-2:370539422311:repository/terrascan/sha256:99fb441c0d3cb1fc…" at bounding box center [463, 295] width 785 height 379
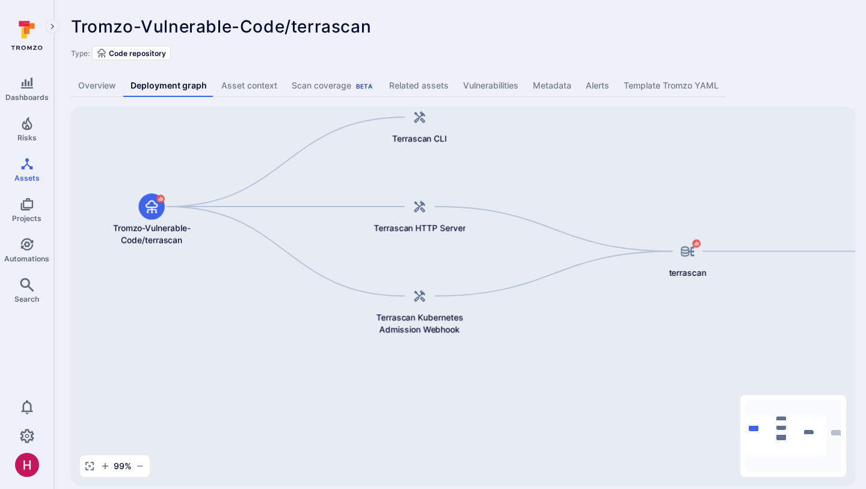
drag, startPoint x: 412, startPoint y: 177, endPoint x: 516, endPoint y: 190, distance: 104.9
click at [516, 190] on div "arn:aws:ecr:us-east-2:370539422311:repository/terrascan/sha256:99fb441c0d3cb1fc…" at bounding box center [463, 295] width 785 height 379
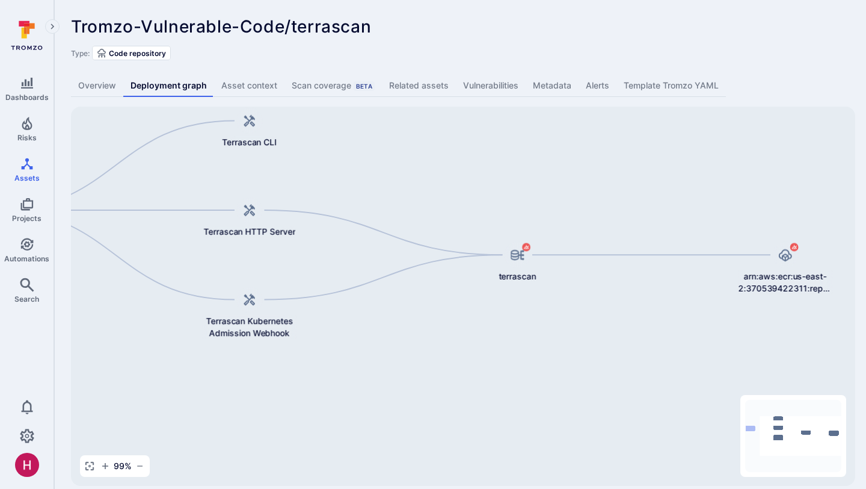
drag, startPoint x: 596, startPoint y: 229, endPoint x: 419, endPoint y: 227, distance: 176.3
click at [421, 230] on div "arn:aws:ecr:us-east-2:370539422311:repository/terrascan/sha256:99fb441c0d3cb1fc…" at bounding box center [463, 295] width 785 height 379
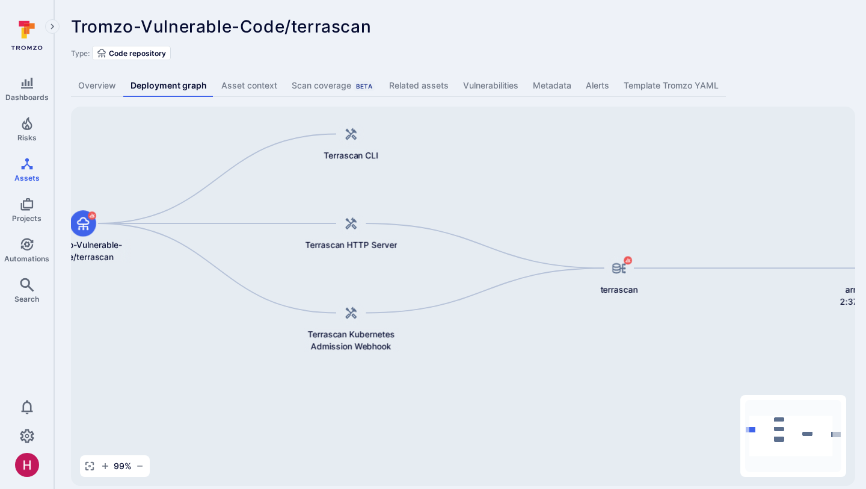
drag, startPoint x: 520, startPoint y: 203, endPoint x: 634, endPoint y: 218, distance: 114.2
click at [634, 219] on div "arn:aws:ecr:us-east-2:370539422311:repository/terrascan/sha256:99fb441c0d3cb1fc…" at bounding box center [463, 295] width 785 height 379
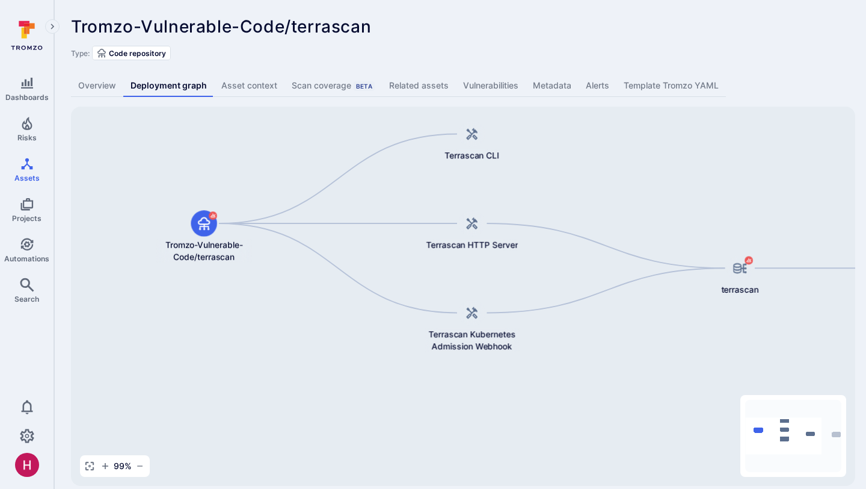
drag, startPoint x: 483, startPoint y: 198, endPoint x: 615, endPoint y: 200, distance: 132.4
click at [615, 200] on div "arn:aws:ecr:us-east-2:370539422311:repository/terrascan/sha256:99fb441c0d3cb1fc…" at bounding box center [463, 295] width 785 height 379
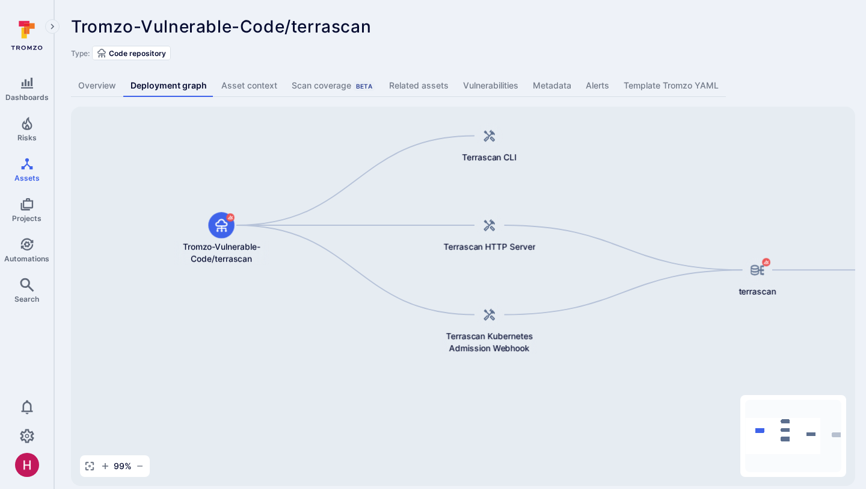
click at [93, 83] on link "Overview" at bounding box center [97, 86] width 52 height 22
